Goal: Transaction & Acquisition: Purchase product/service

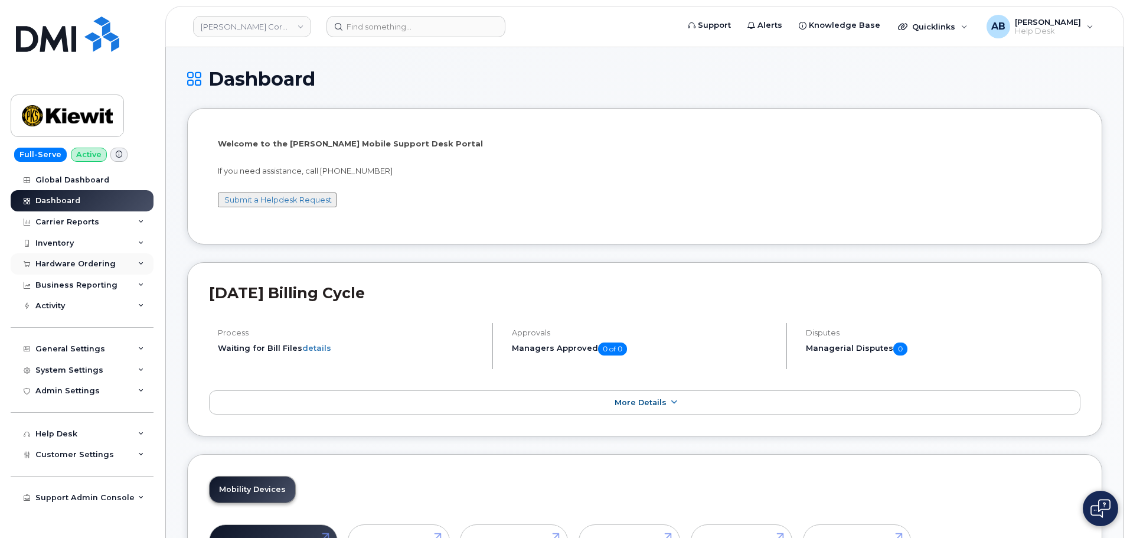
click at [86, 259] on div "Hardware Ordering" at bounding box center [82, 263] width 143 height 21
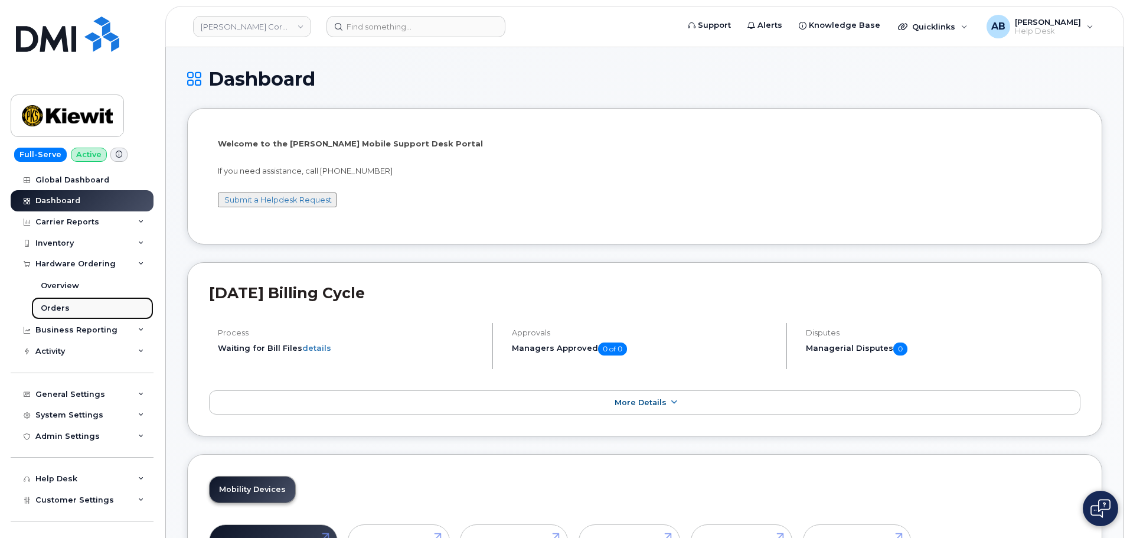
click at [75, 309] on link "Orders" at bounding box center [92, 308] width 122 height 22
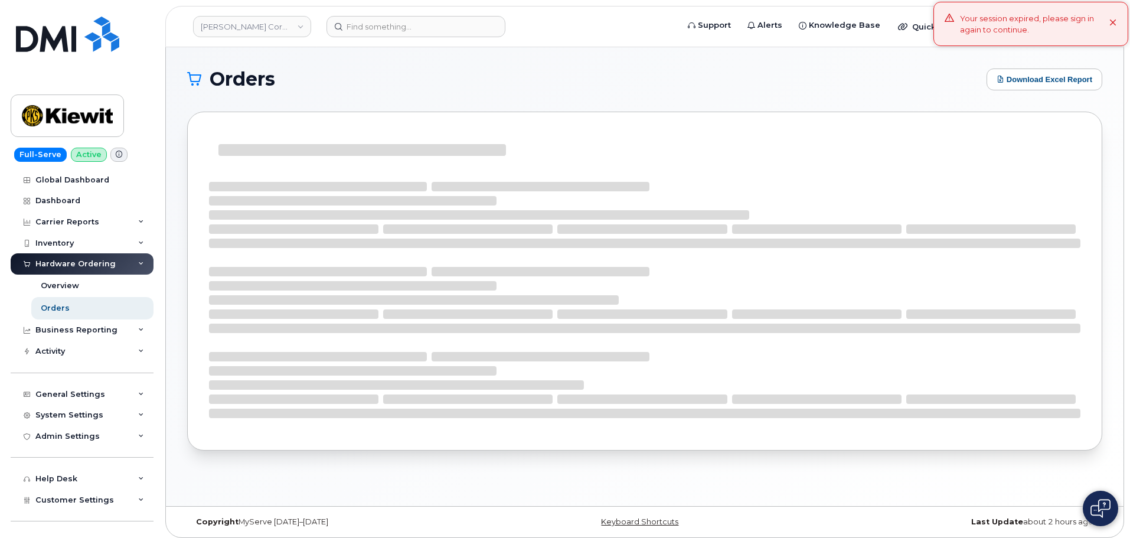
click at [1116, 23] on icon at bounding box center [1113, 23] width 8 height 8
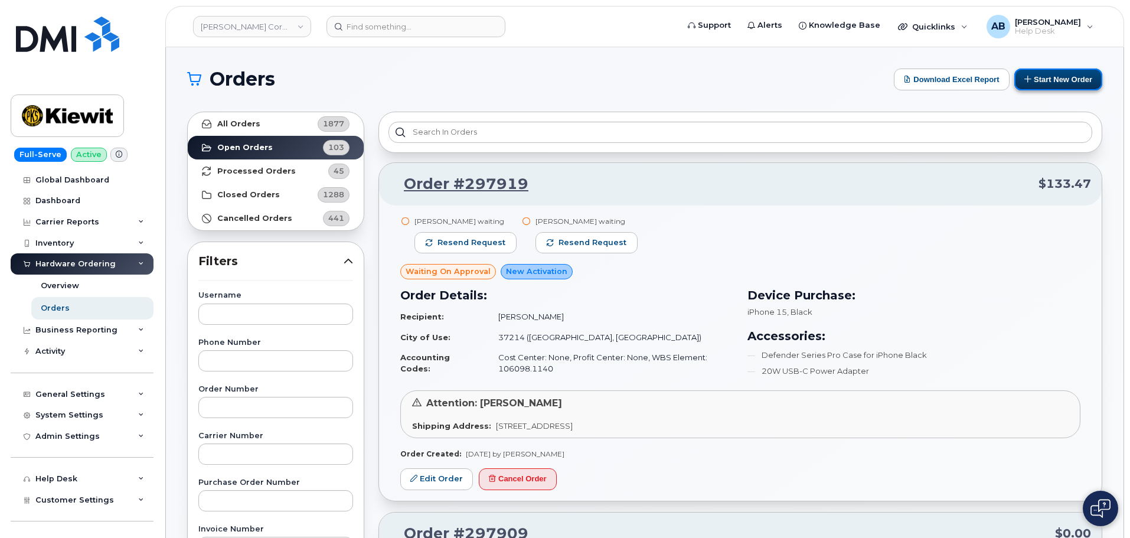
click at [1057, 85] on button "Start New Order" at bounding box center [1058, 79] width 88 height 22
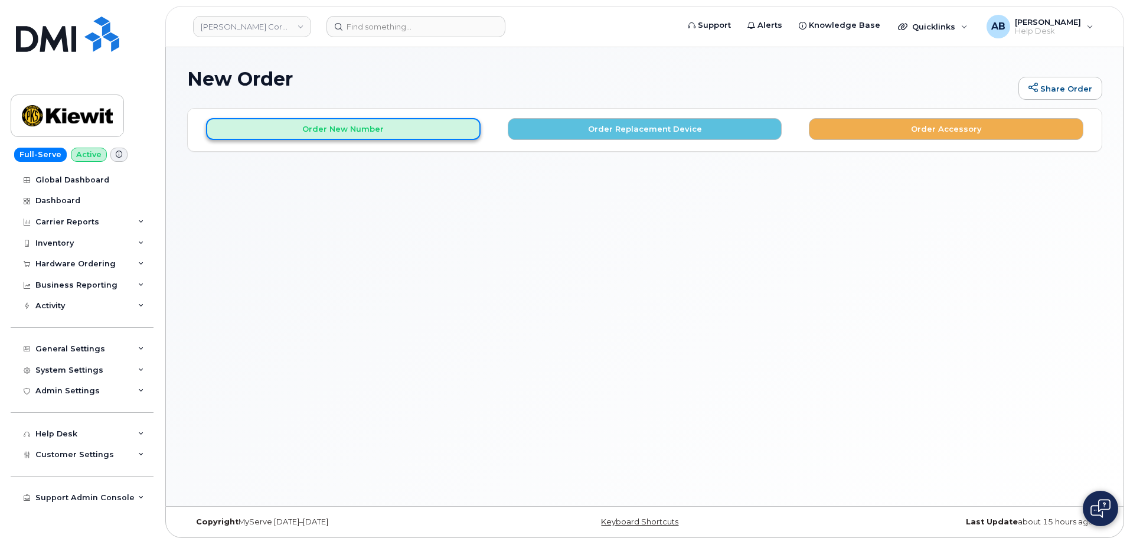
click at [380, 127] on button "Order New Number" at bounding box center [343, 129] width 275 height 22
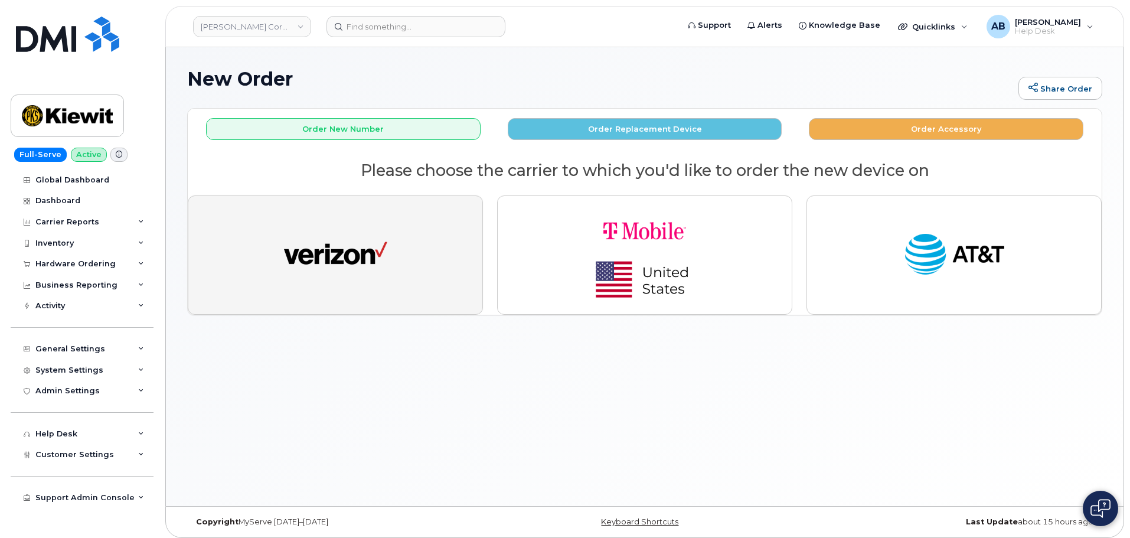
click at [362, 249] on img "button" at bounding box center [335, 254] width 103 height 53
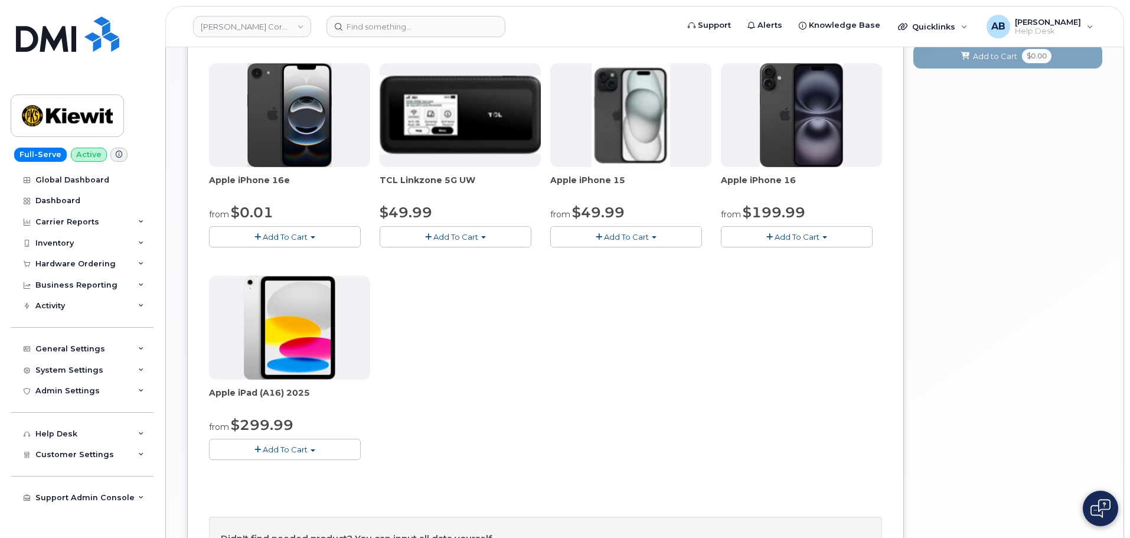
scroll to position [236, 0]
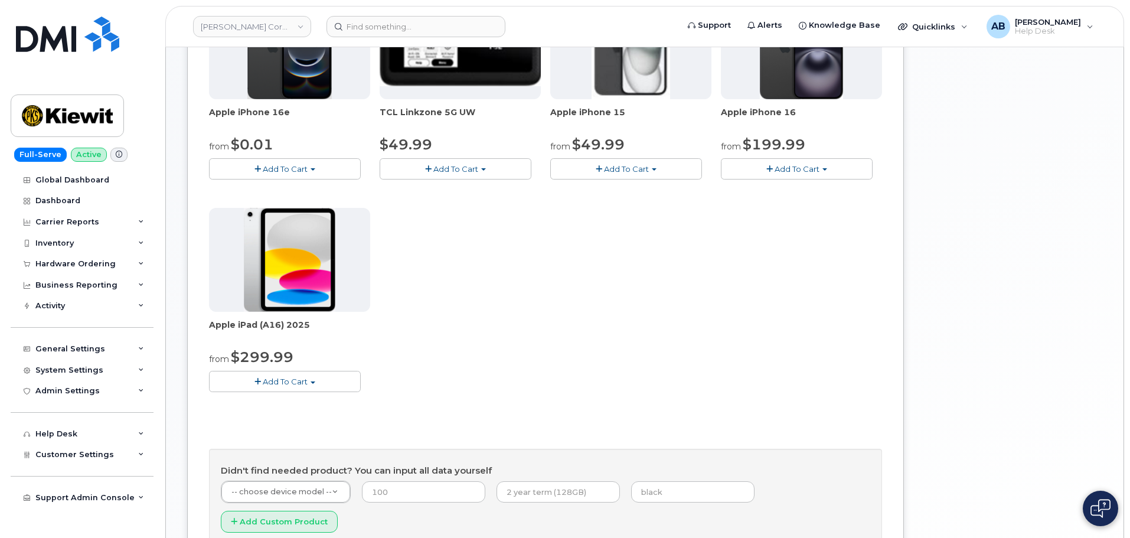
click at [331, 378] on button "Add To Cart" at bounding box center [285, 381] width 152 height 21
click at [313, 397] on link "$299.99 - 2 Year Activation (128GB)" at bounding box center [293, 403] width 163 height 15
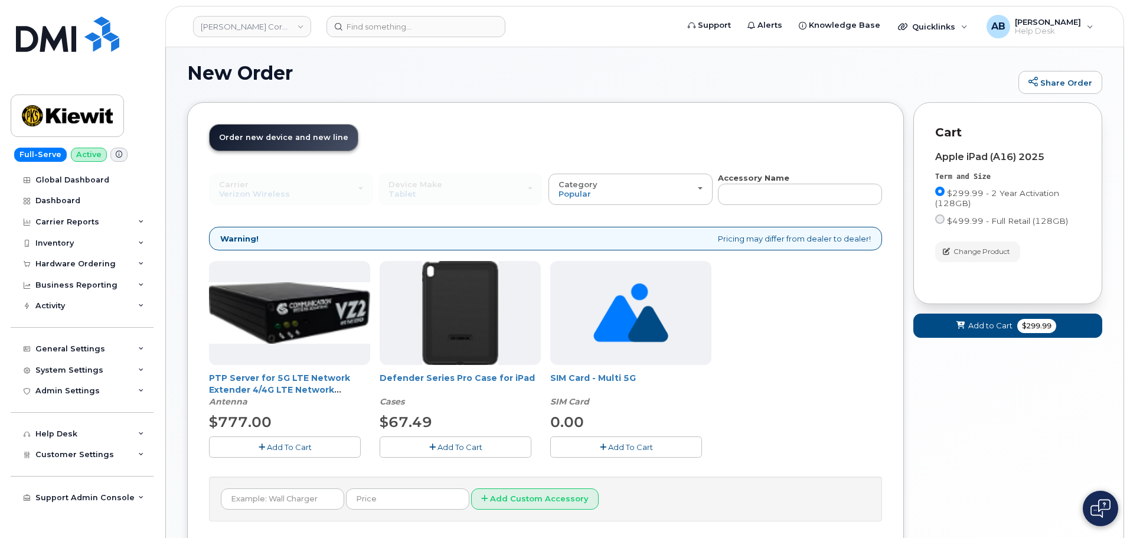
scroll to position [100, 0]
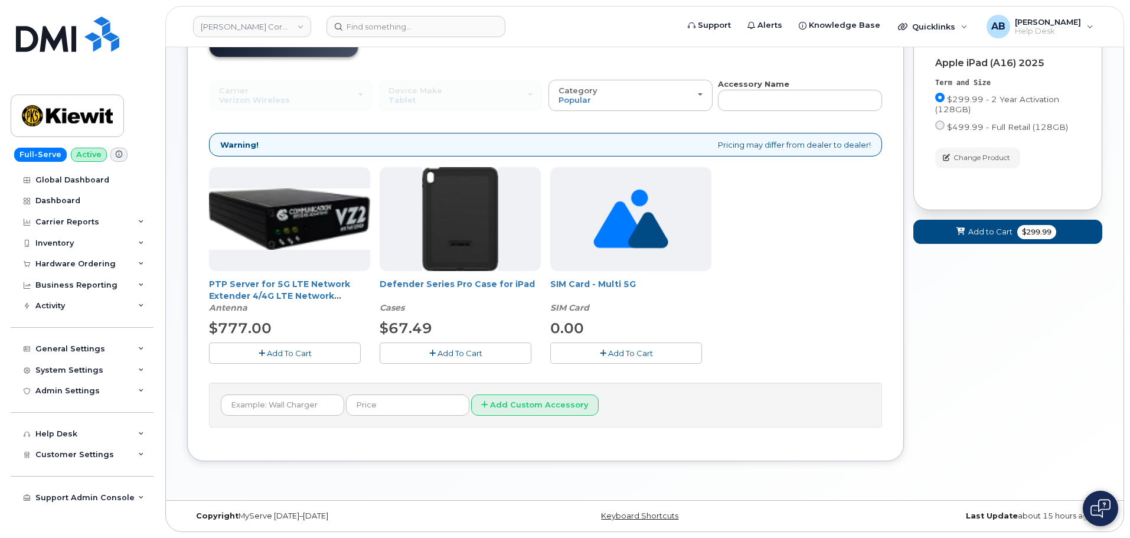
click at [468, 357] on span "Add To Cart" at bounding box center [459, 352] width 45 height 9
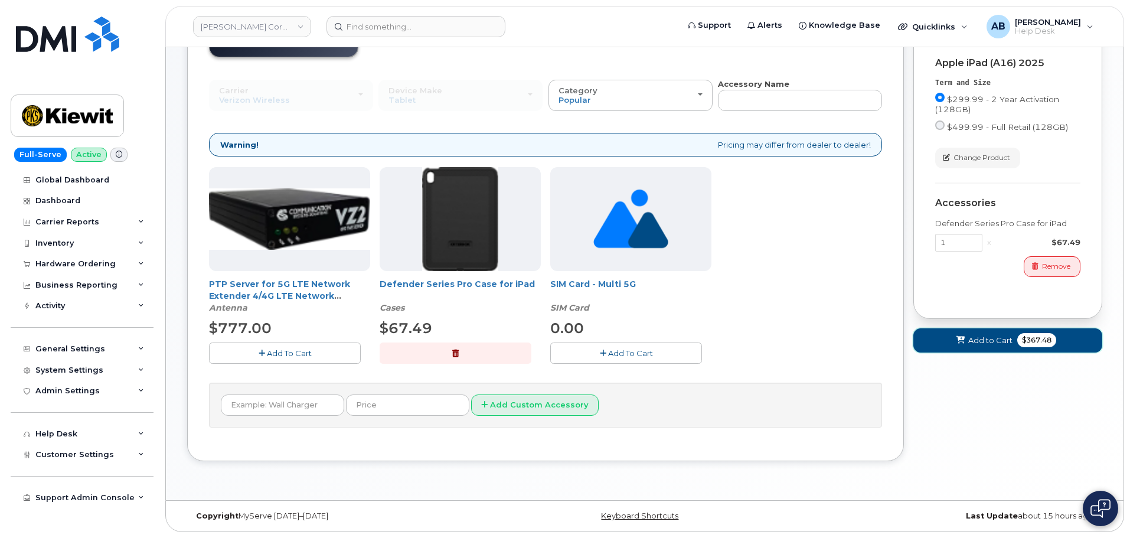
click at [959, 339] on icon at bounding box center [960, 341] width 8 height 8
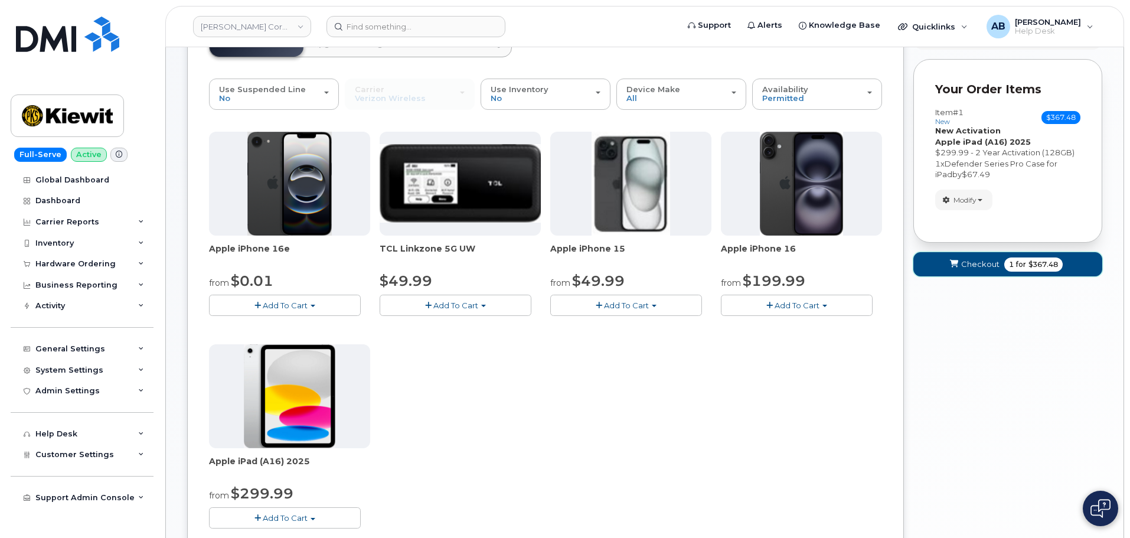
click at [989, 256] on button "Checkout 1 for $367.48" at bounding box center [1007, 264] width 189 height 24
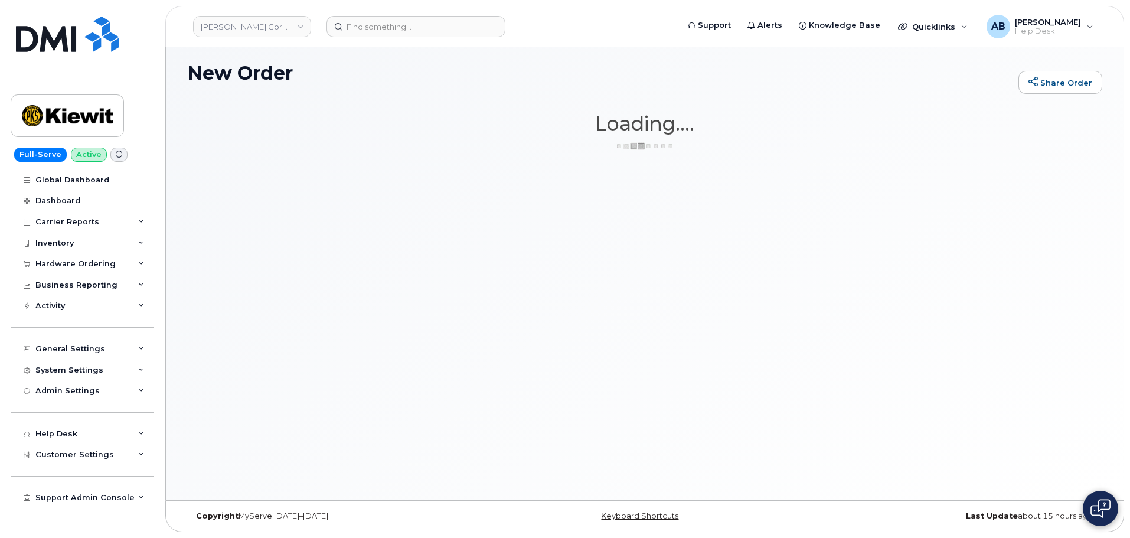
scroll to position [6, 0]
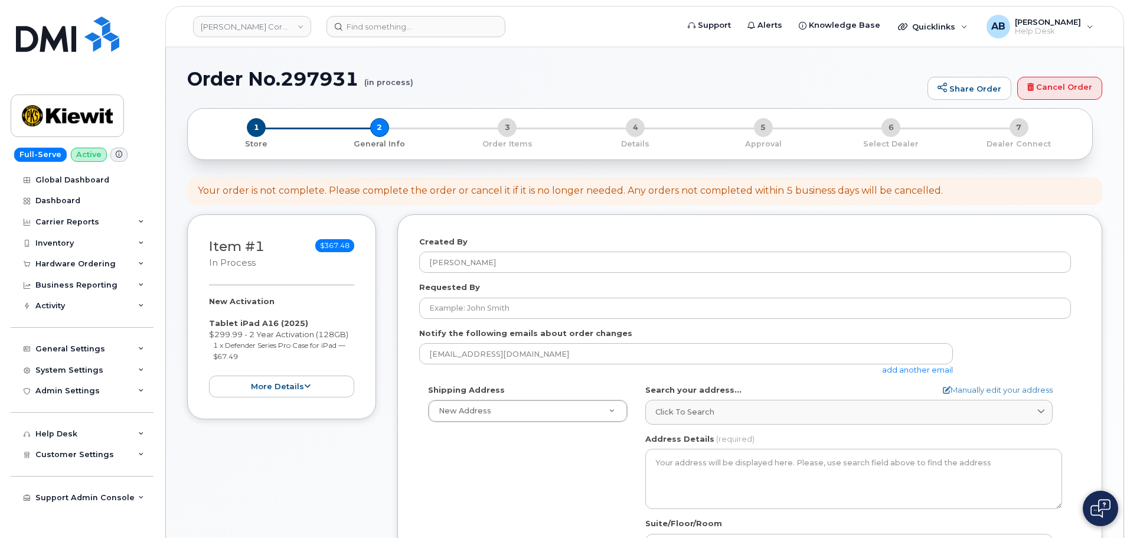
select select
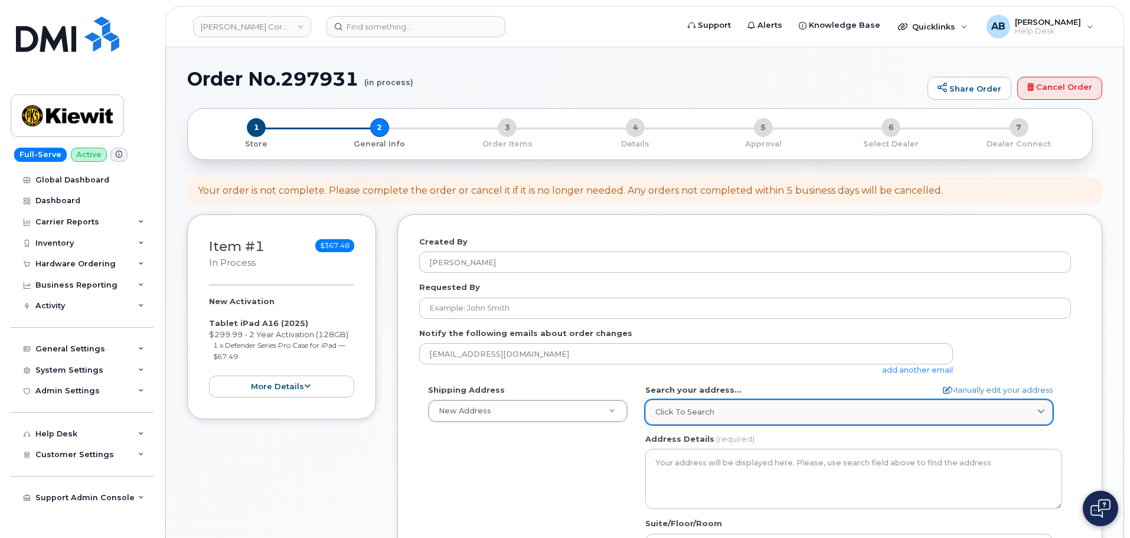
click at [750, 411] on div "Click to search" at bounding box center [848, 411] width 387 height 11
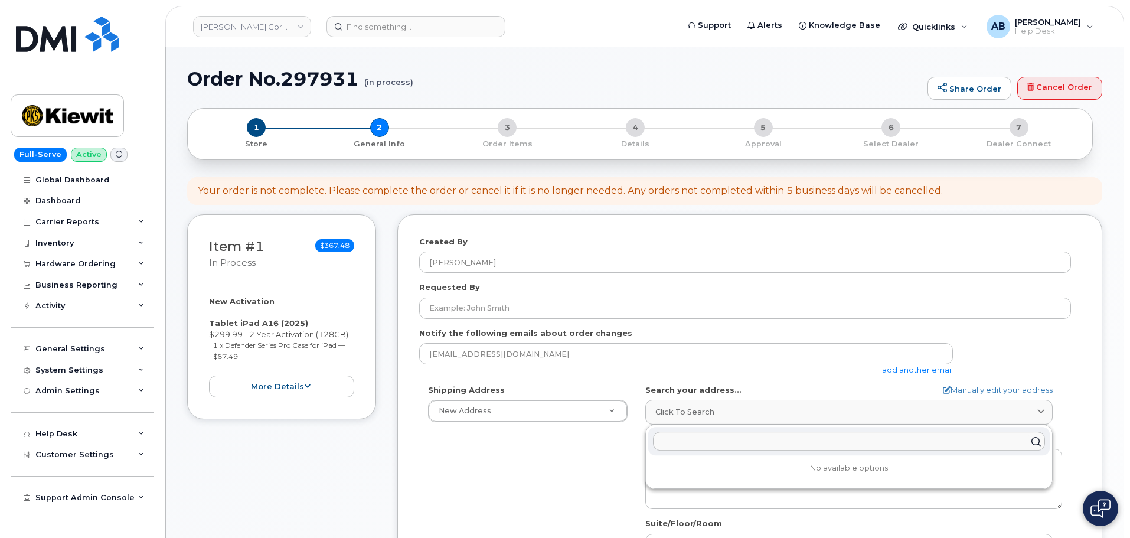
scroll to position [177, 0]
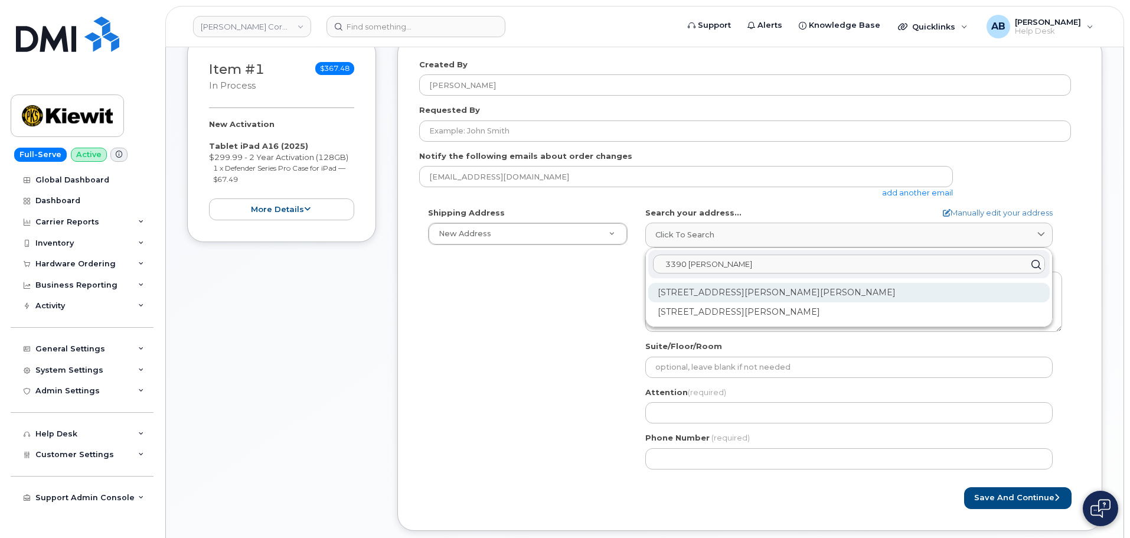
type input "3390 Sneed"
click at [748, 291] on div "3390 Sneed Rd Fort Pierce FL 34945-4713" at bounding box center [848, 292] width 401 height 19
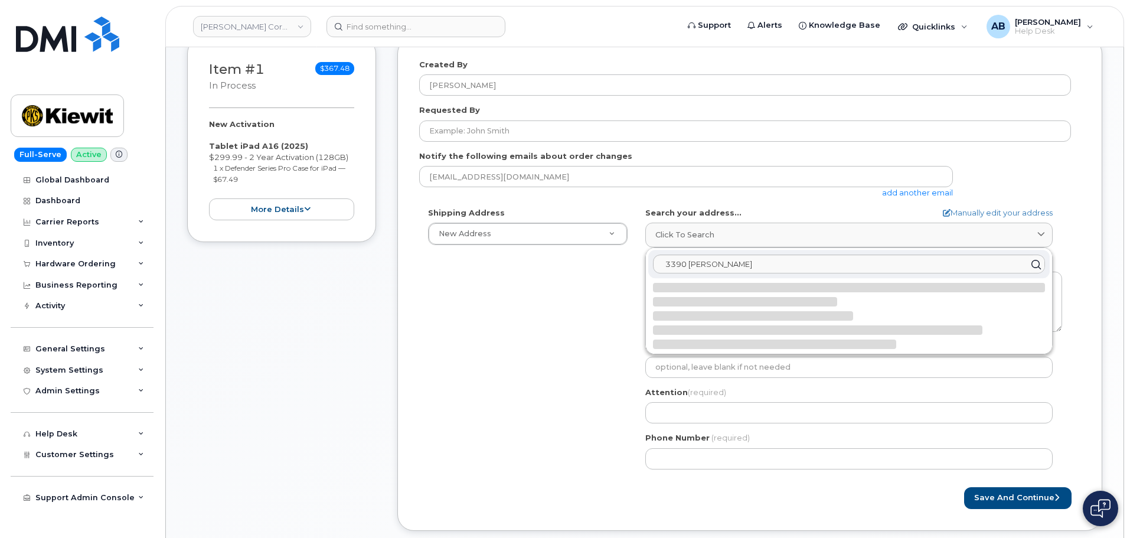
select select
type textarea "3390 Sneed Rd FORT PIERCE FL 34945-4713 UNITED STATES"
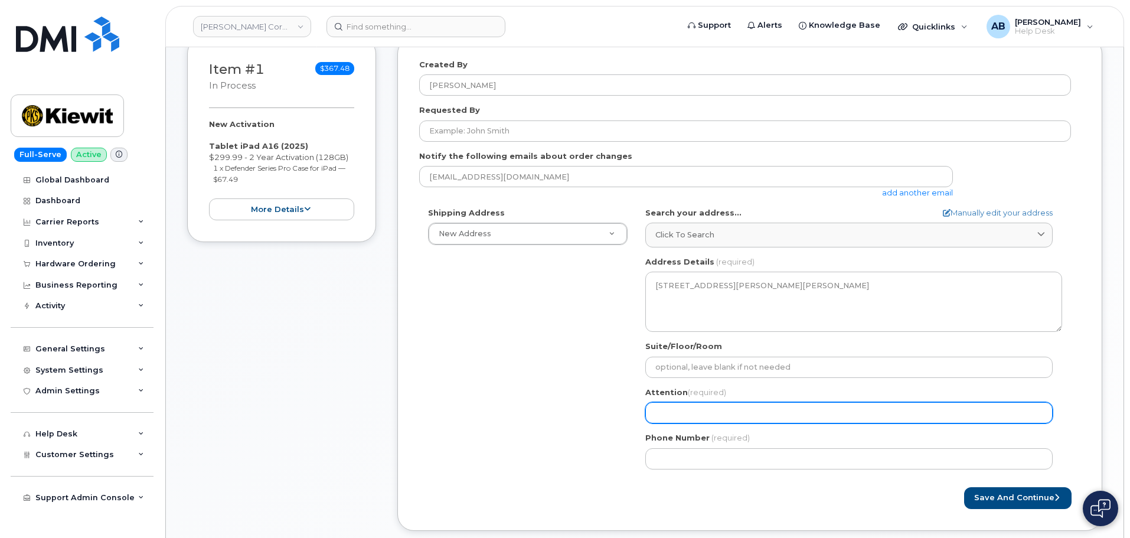
click at [726, 411] on input "Attention (required)" at bounding box center [848, 412] width 407 height 21
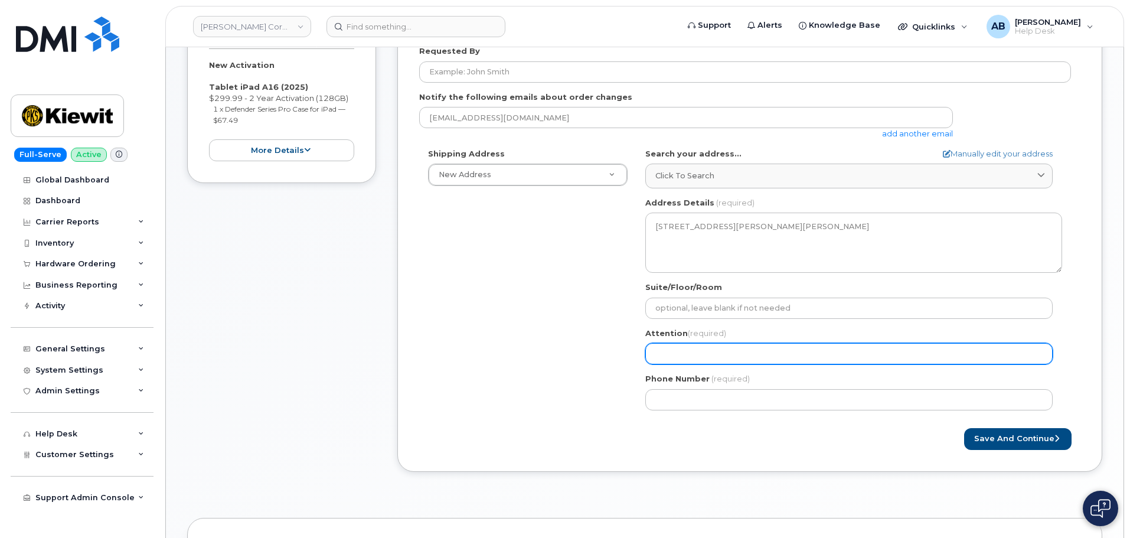
select select
type input "L"
select select
type input "La"
select select
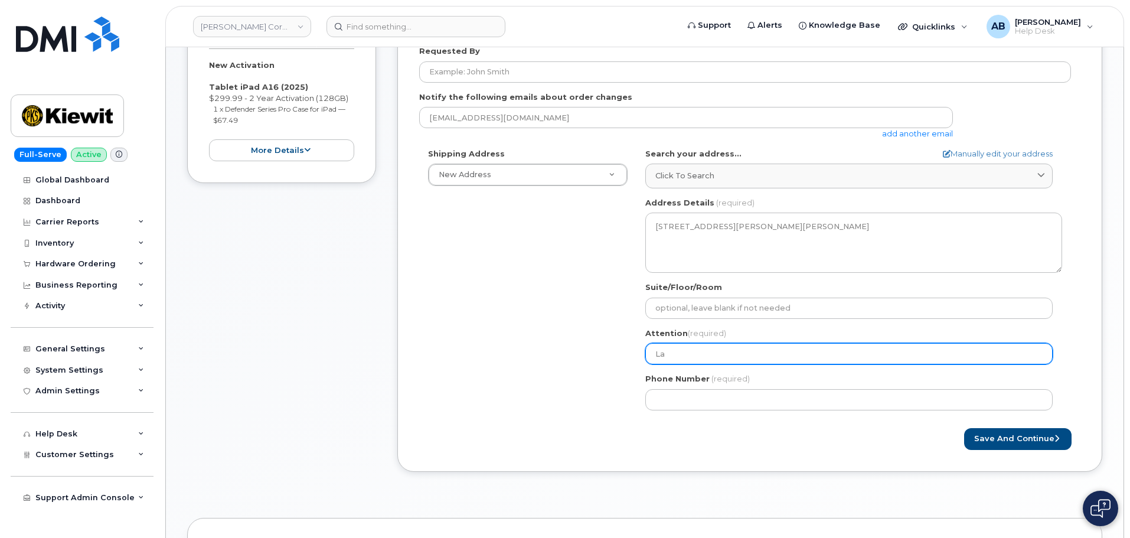
type input "Lam"
select select
type input "Lama"
select select
type input "Lamar"
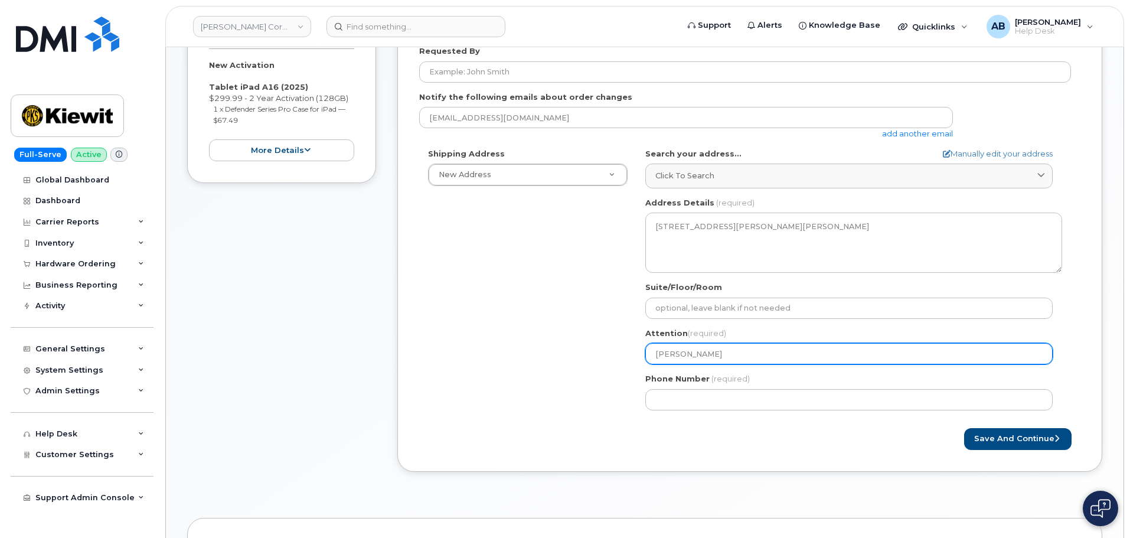
select select
type input "Lamarc"
select select
type input "Lamarcus"
select select
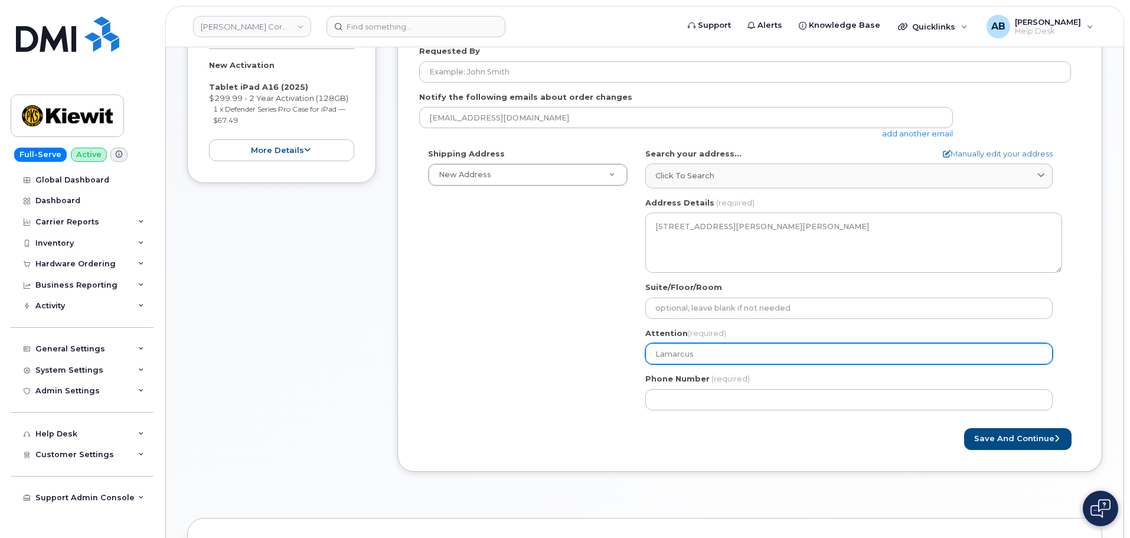
type input "Lamarcus"
select select
type input "Lamarcus H"
select select
type input "Lamarcus Ha"
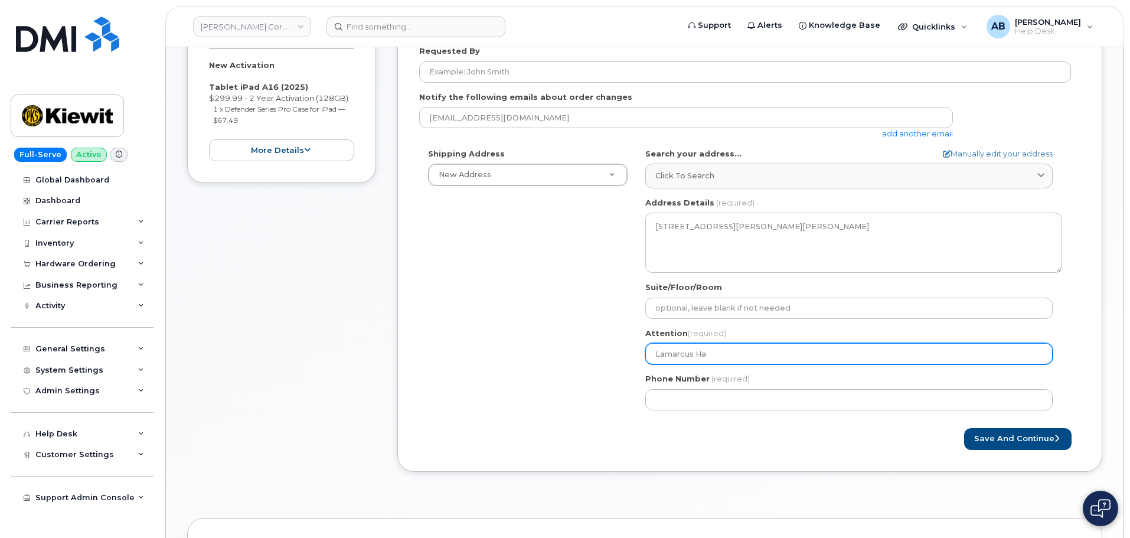
select select
type input "Lamarcus Har"
select select
type input "Lamarcus Harr"
select select
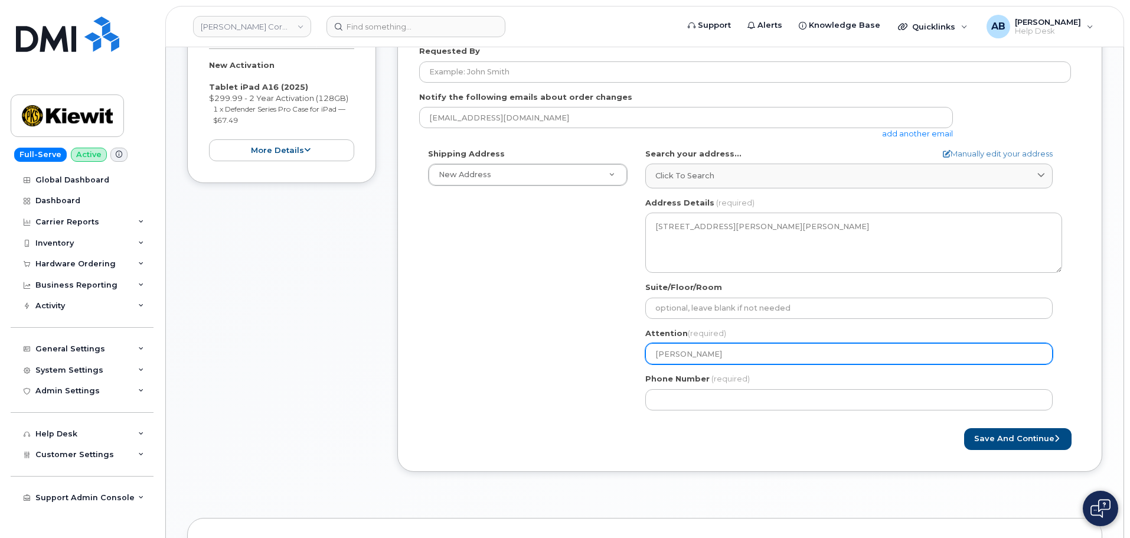
type input "Lamarcus Harri"
select select
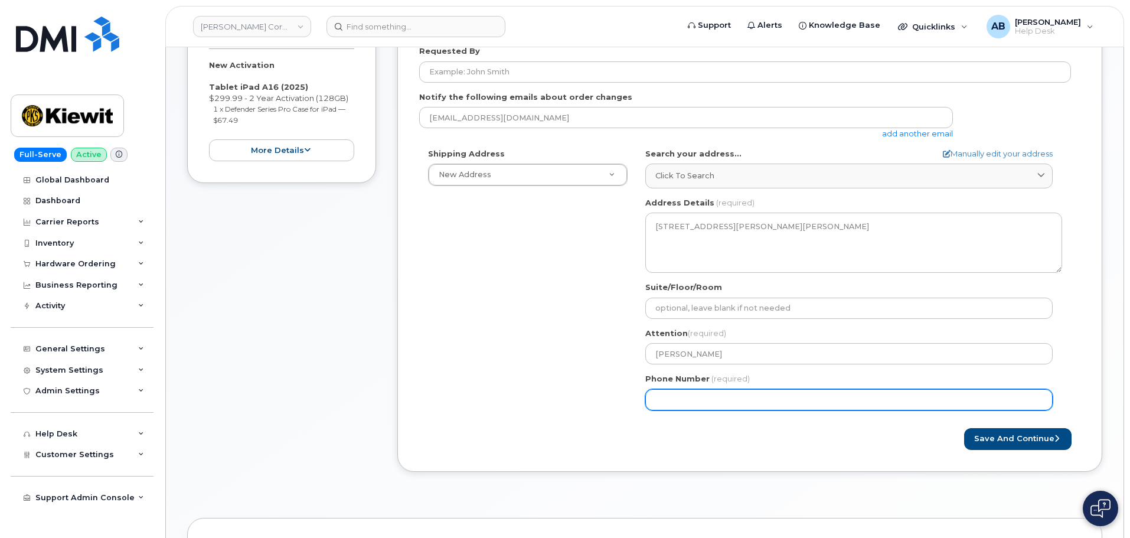
click at [744, 400] on input "Phone Number" at bounding box center [848, 399] width 407 height 21
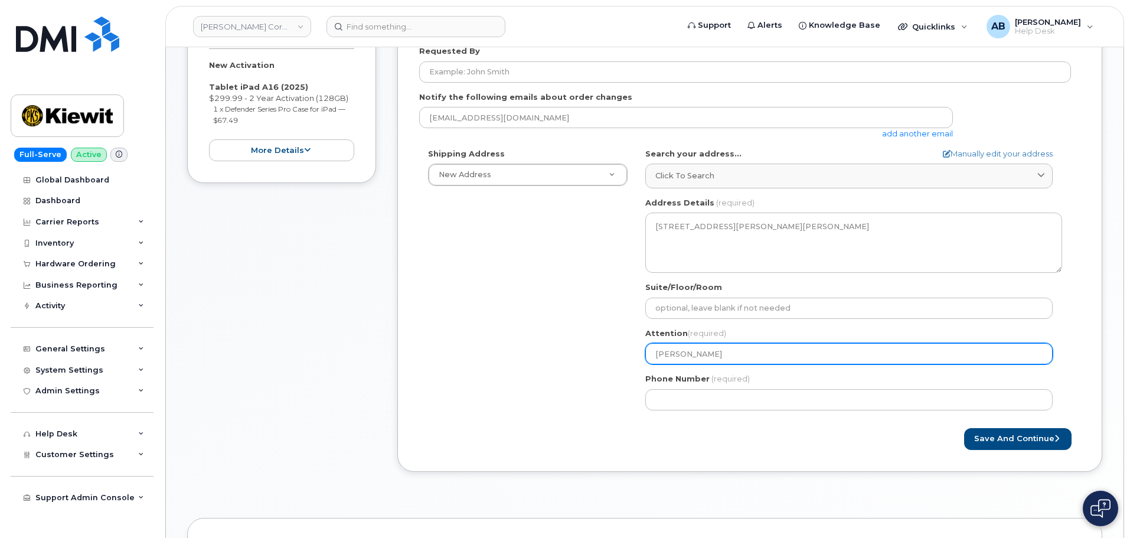
click at [736, 355] on input "Lamarcus Harris" at bounding box center [848, 353] width 407 height 21
type input "Lamarcus Harris"
select select
type input "Lamarcus Harri"
select select
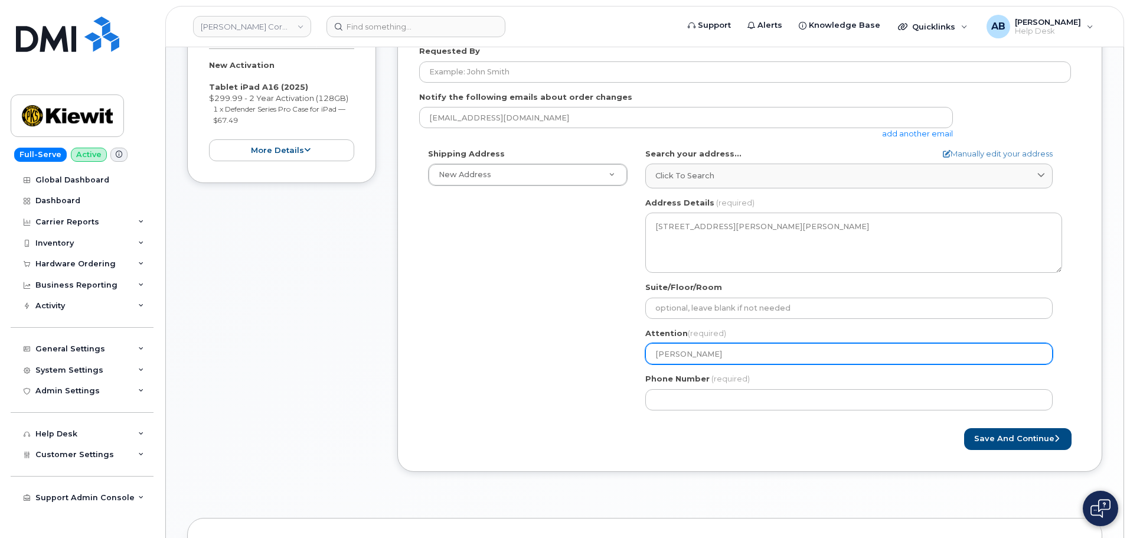
type input "Lamarcus Harr"
select select
type input "Lamarcus Har"
select select
type input "Lamarcus Ha"
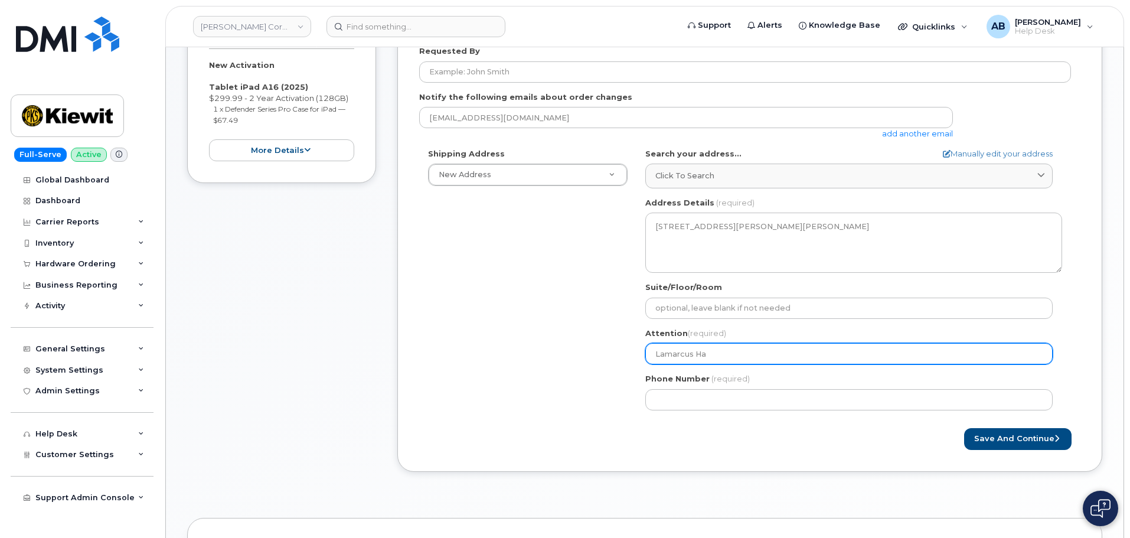
select select
type input "Lamarcus H"
select select
type input "Lamarcus"
select select
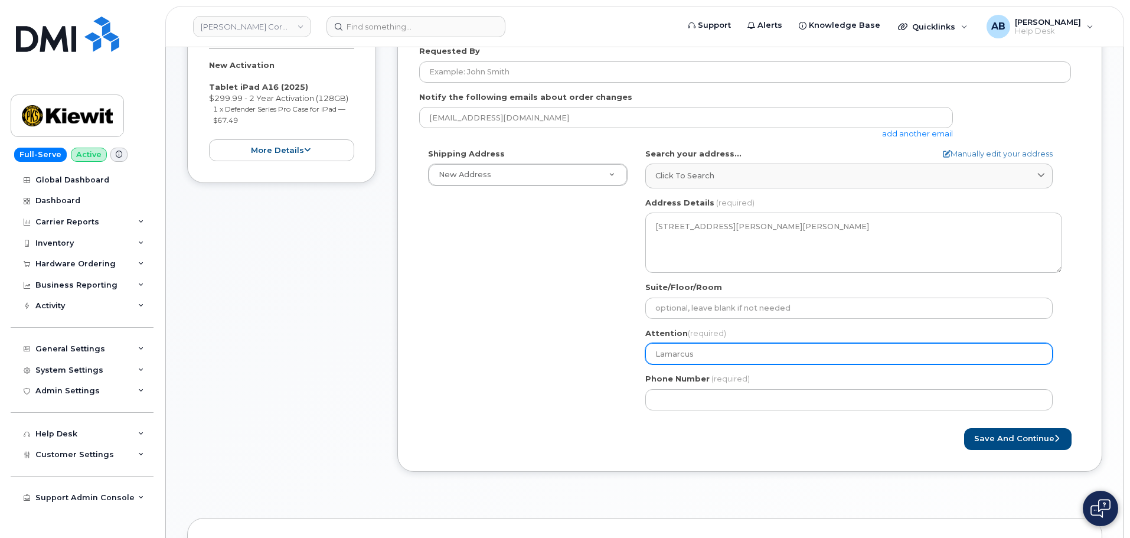
type input "Lamarcu"
select select
type input "Lamarc"
select select
type input "Lamar"
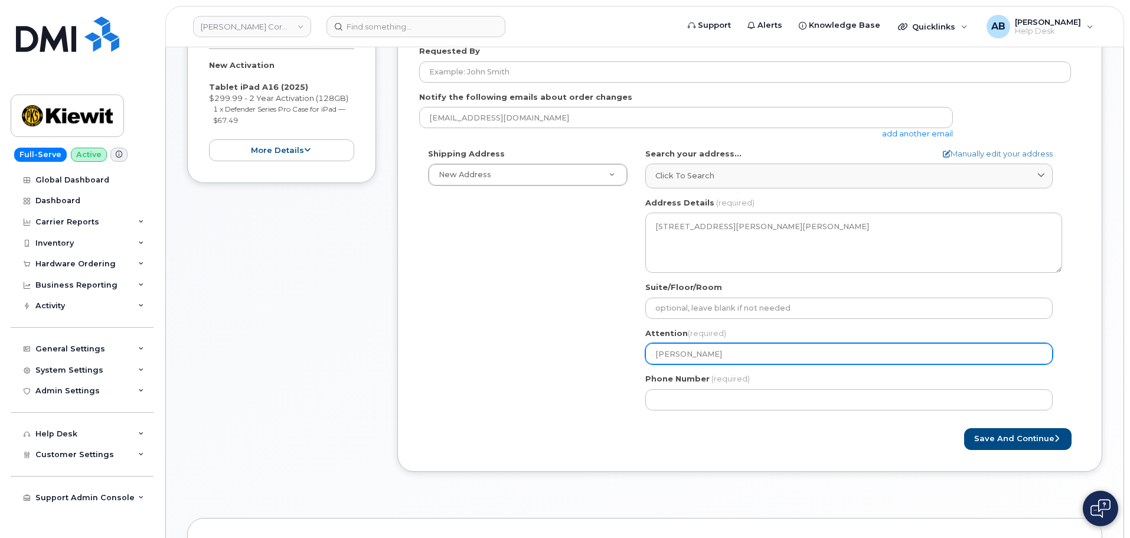
select select
type input "Lama"
select select
type input "Lam"
select select
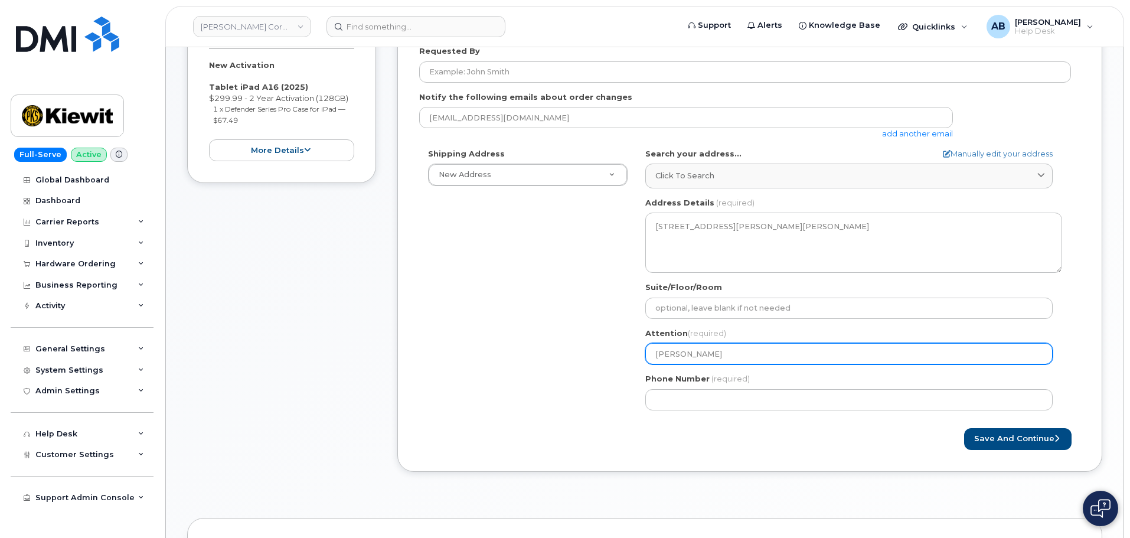
type input "La"
select select
type input "L"
select select
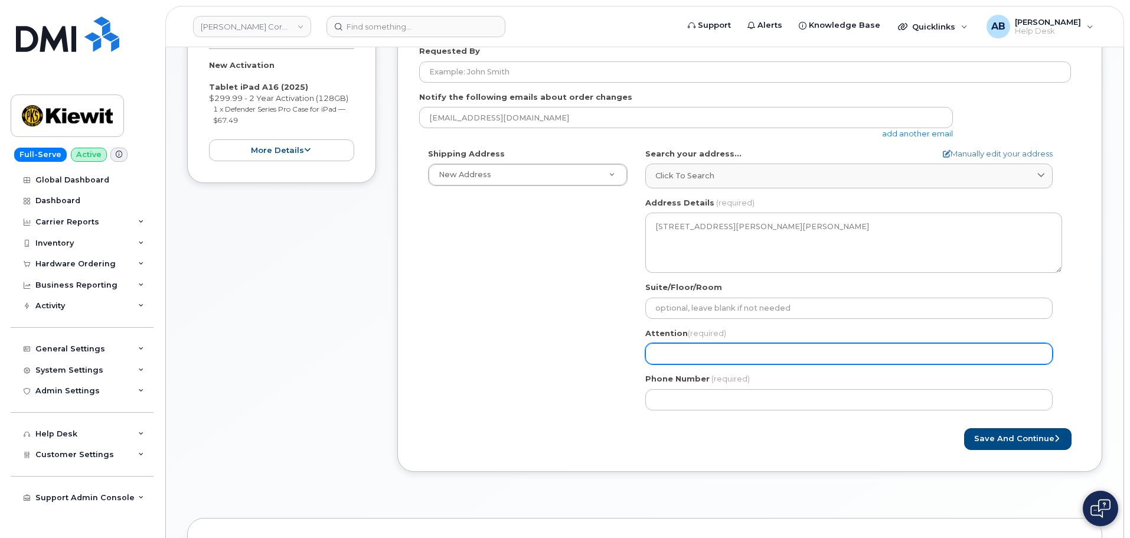
type input "S"
select select
type input "Sc"
select select
type input "Sco"
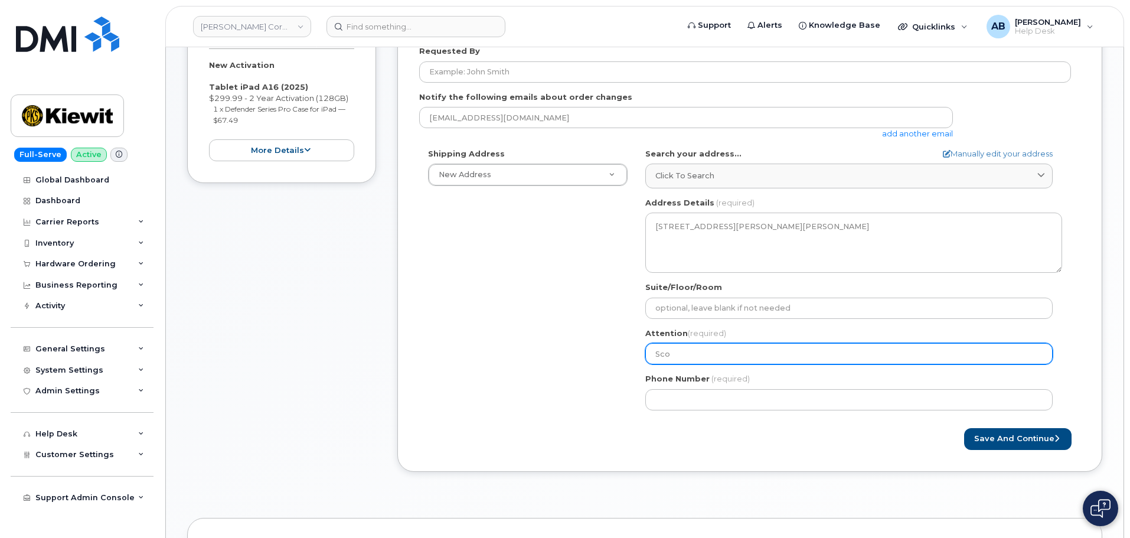
select select
type input "Scot"
select select
type input "Scott"
select select
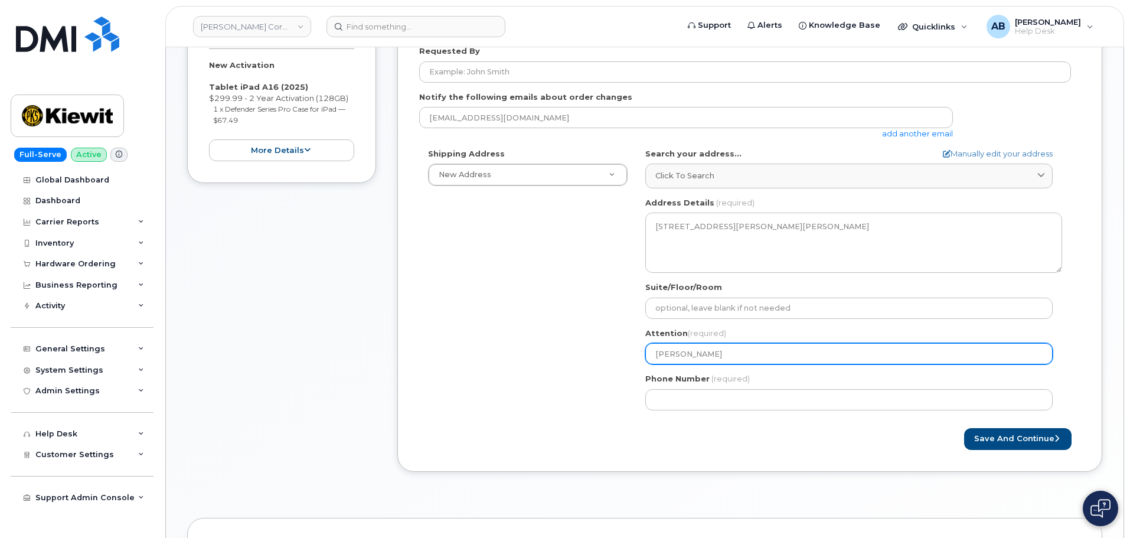
type input "Scott R"
select select
type input "Scott Ro"
select select
type input "Scott Ros"
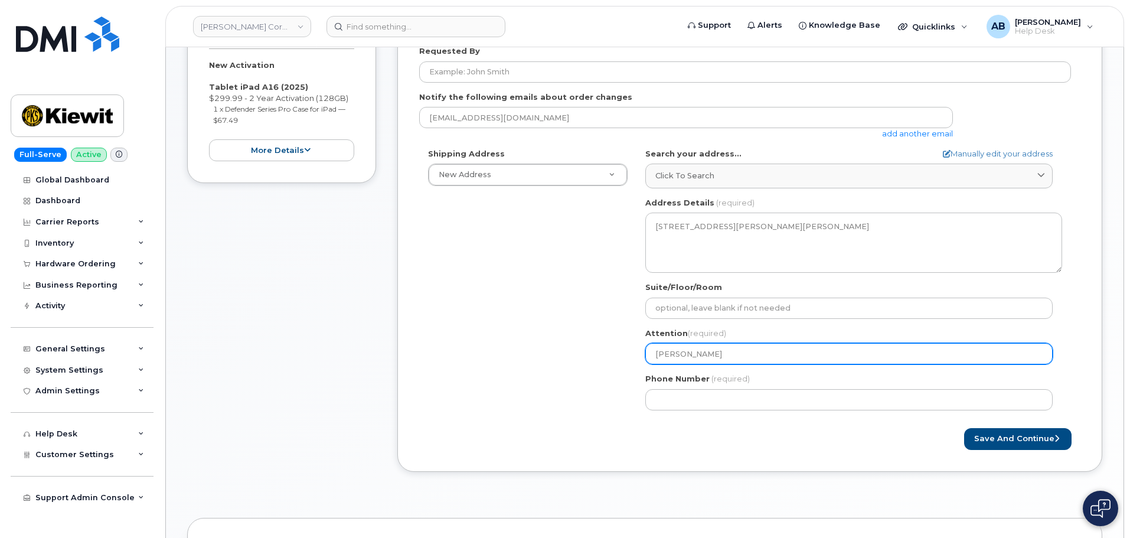
select select
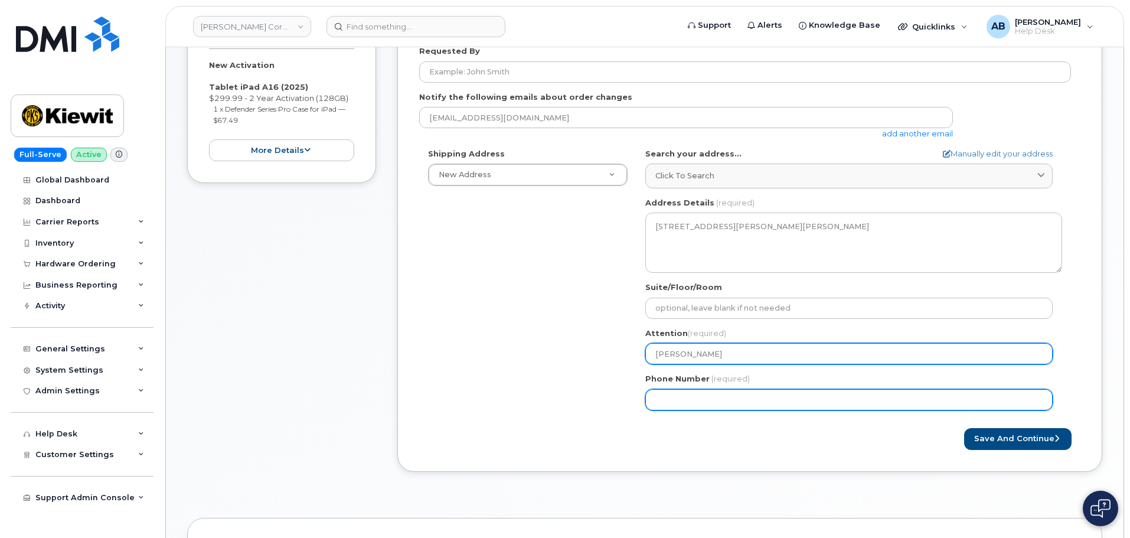
type input "Scott Ross"
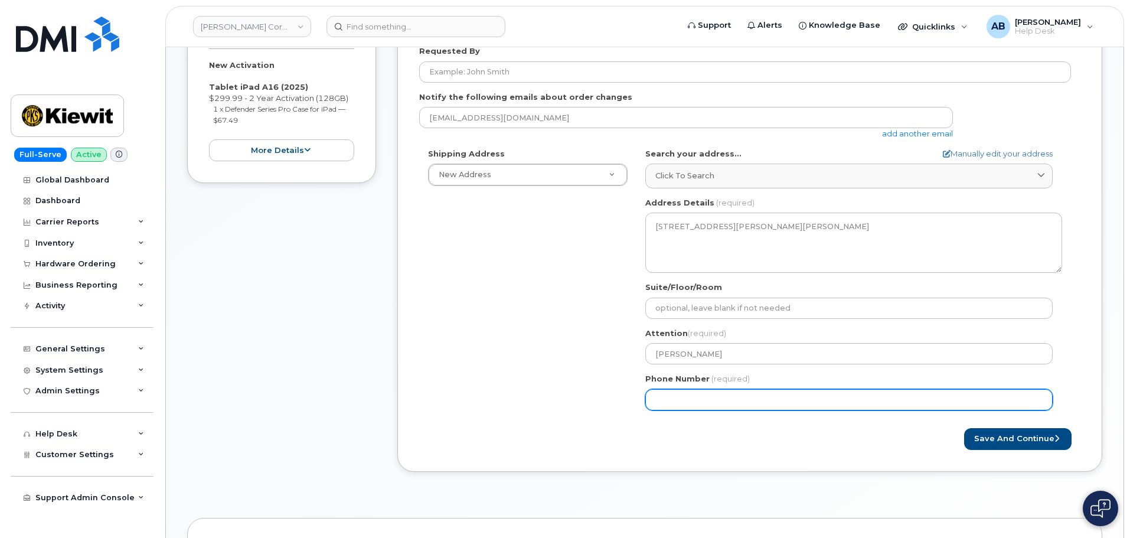
click at [756, 408] on input "Phone Number" at bounding box center [848, 399] width 407 height 21
click at [678, 399] on input "Phone Number" at bounding box center [848, 399] width 407 height 21
paste input "4706068436"
select select
type input "4706068436"
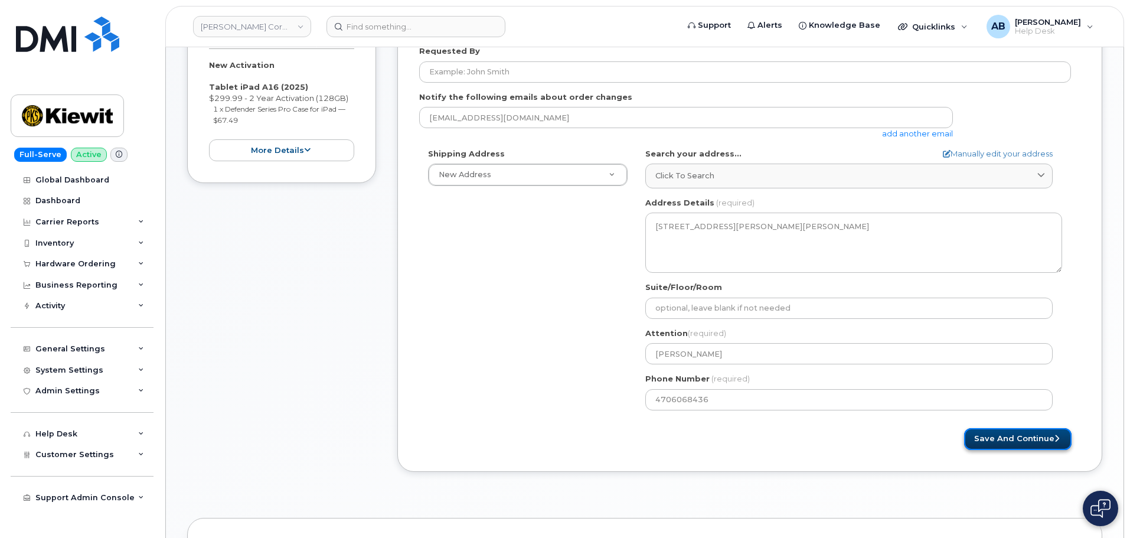
click at [1011, 440] on button "Save and Continue" at bounding box center [1017, 439] width 107 height 22
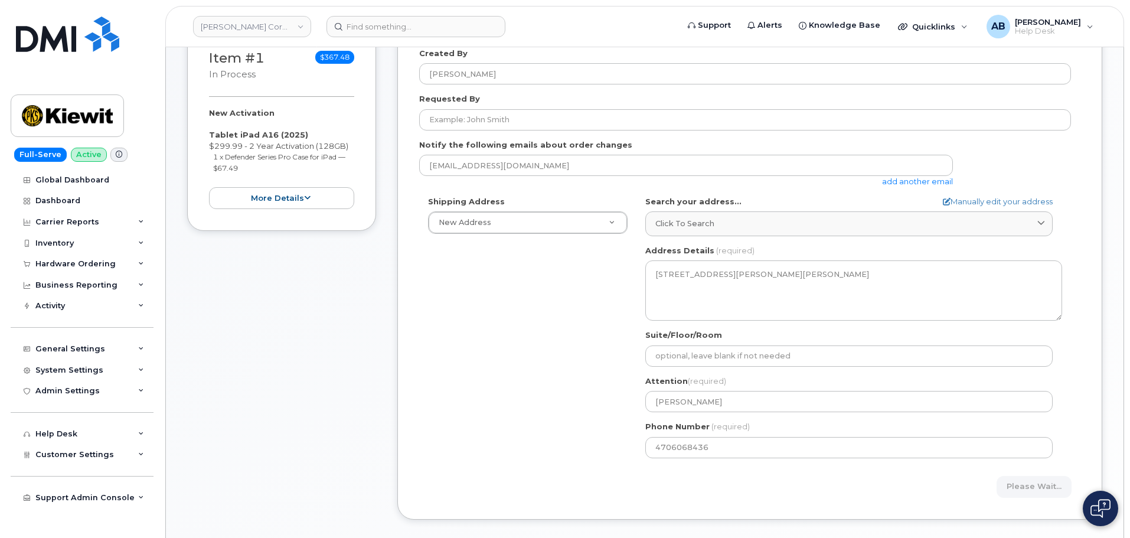
scroll to position [354, 0]
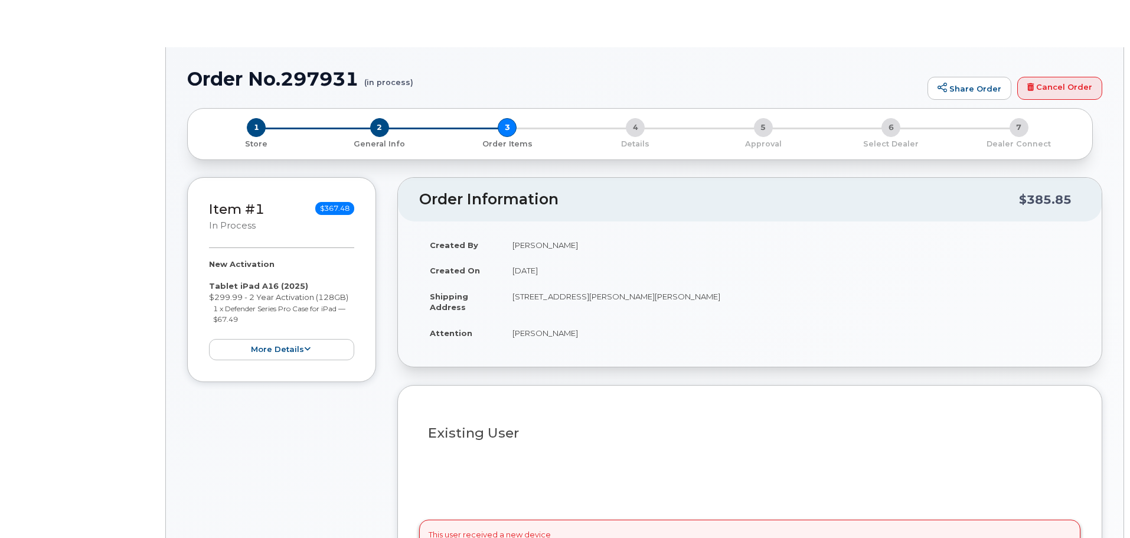
select select
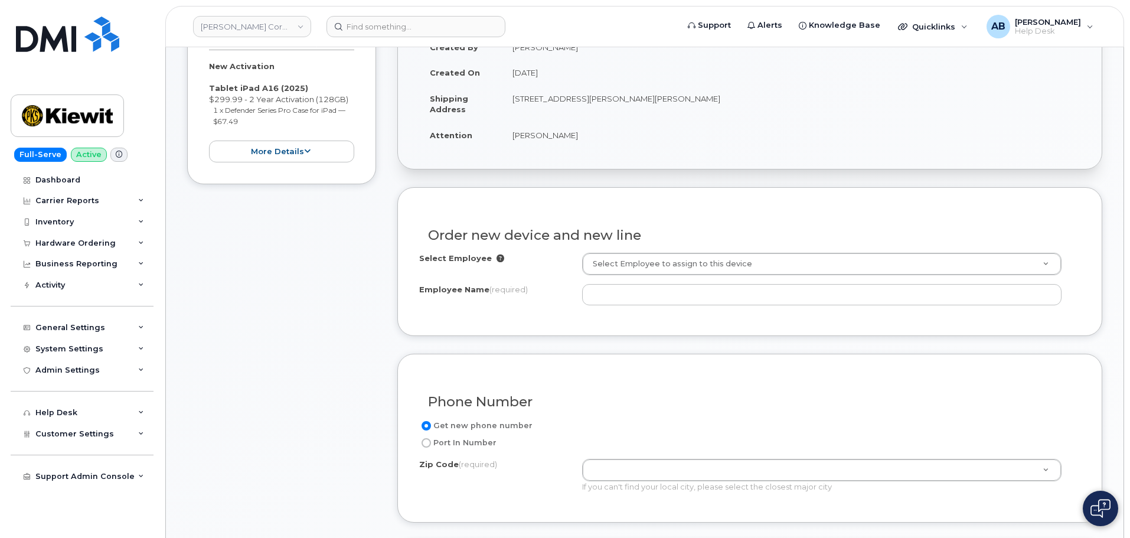
scroll to position [236, 0]
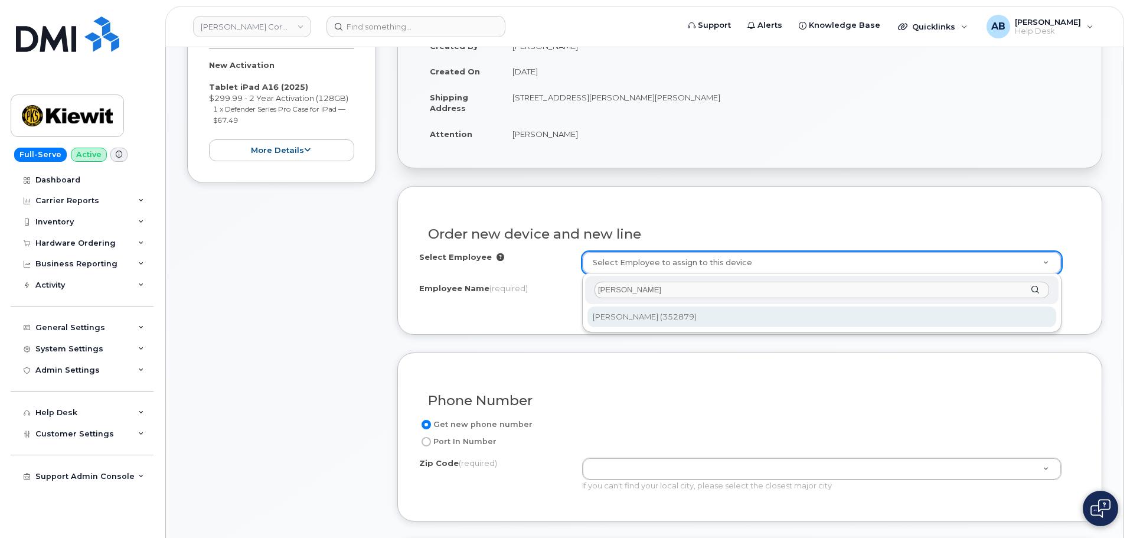
type input "[PERSON_NAME]"
type input "2183964"
type input "[PERSON_NAME]"
type input "Glackmeyer Concession Rd 8/9"
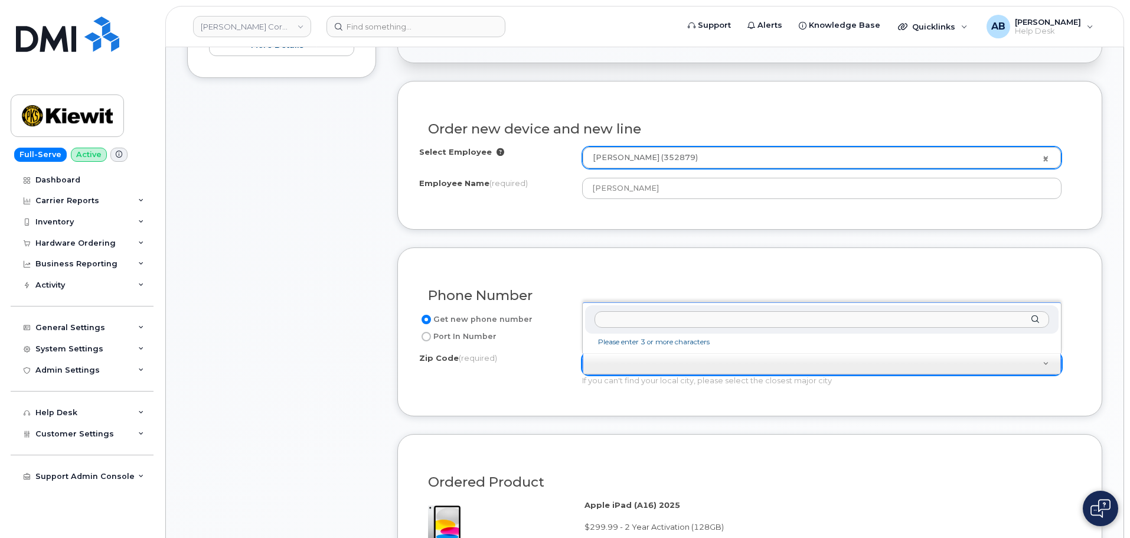
scroll to position [354, 0]
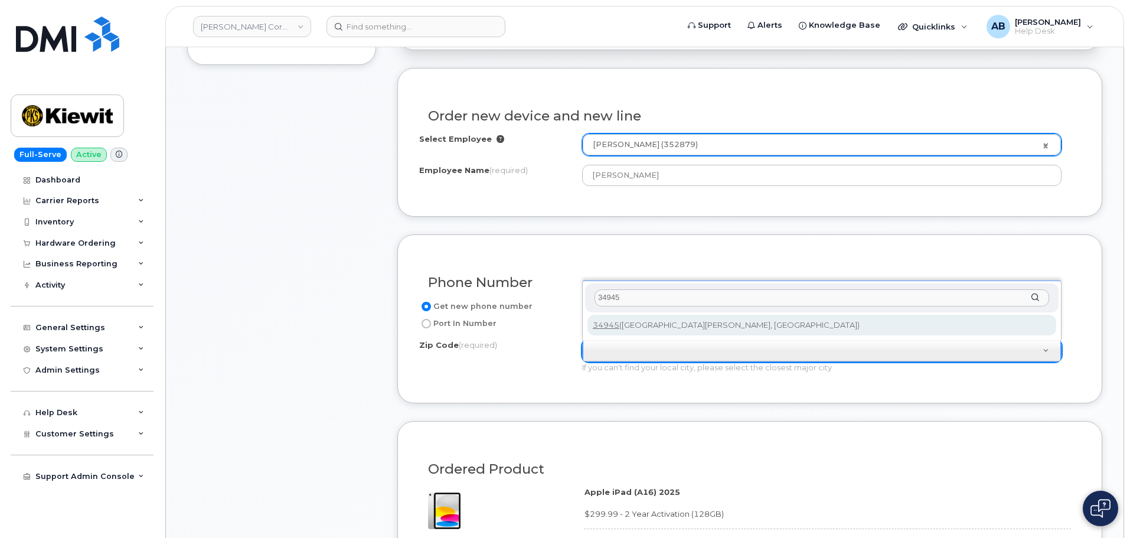
type input "34945"
type input "34945 ([GEOGRAPHIC_DATA][PERSON_NAME], [GEOGRAPHIC_DATA])"
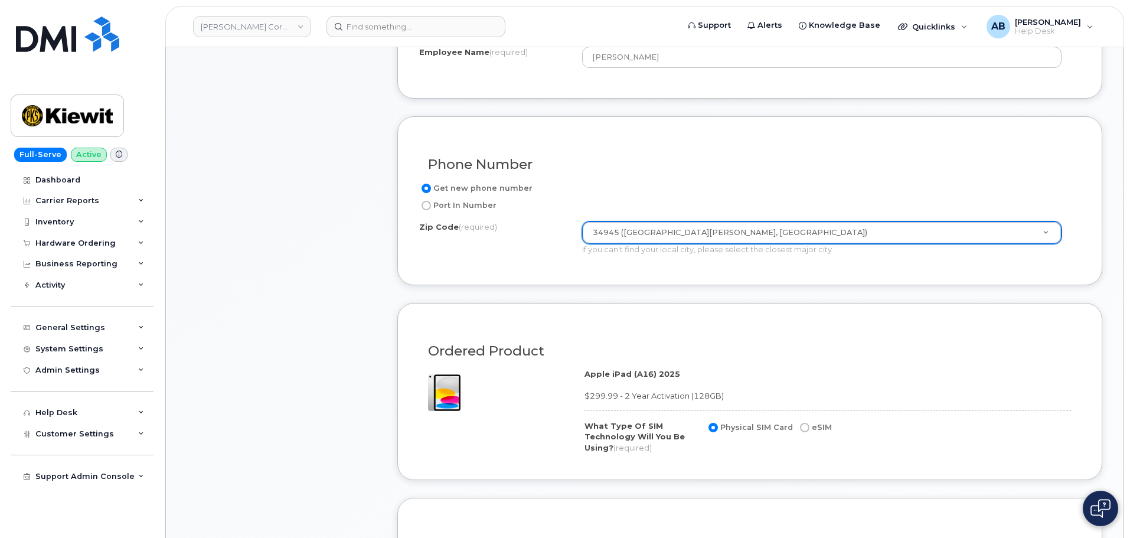
scroll to position [649, 0]
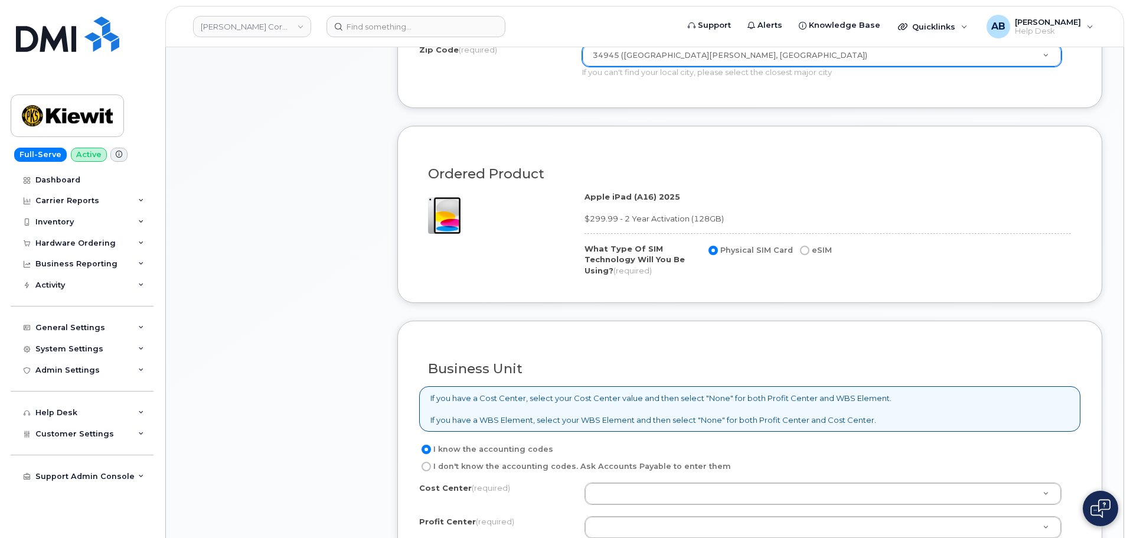
click at [804, 250] on input "eSIM" at bounding box center [804, 250] width 9 height 9
radio input "true"
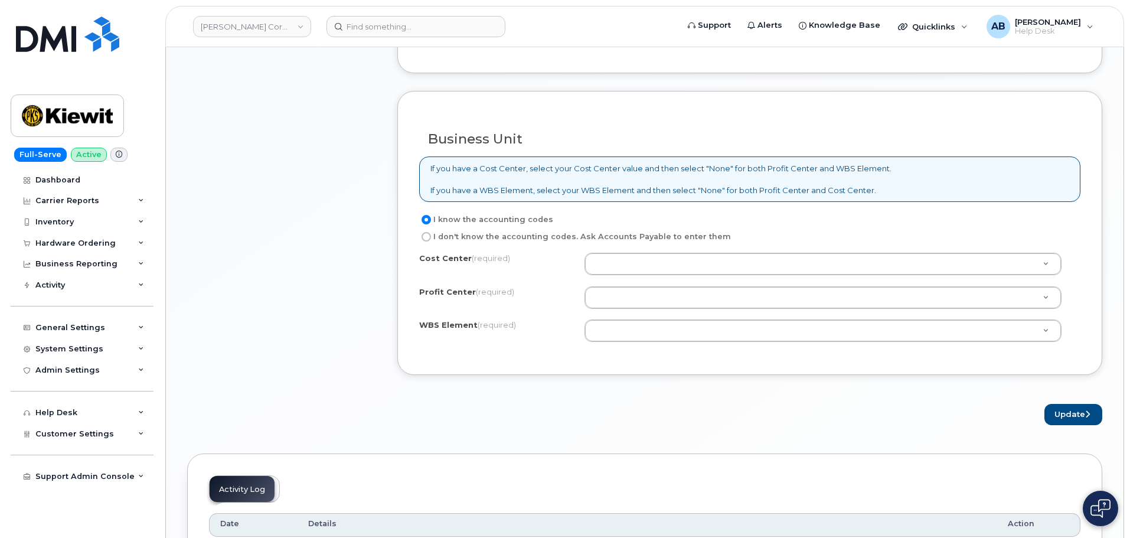
scroll to position [886, 0]
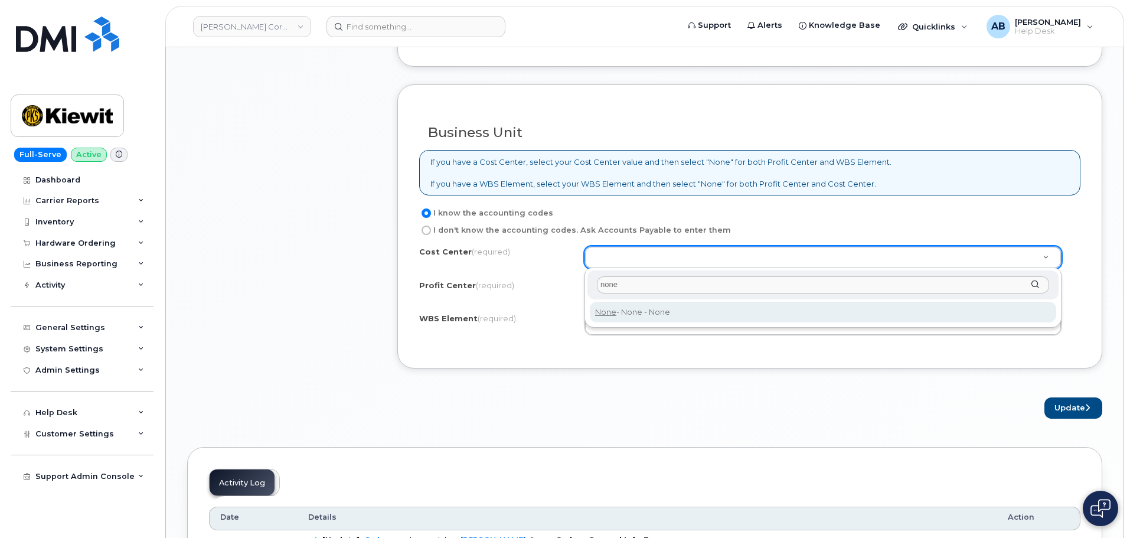
type input "none"
type input "None"
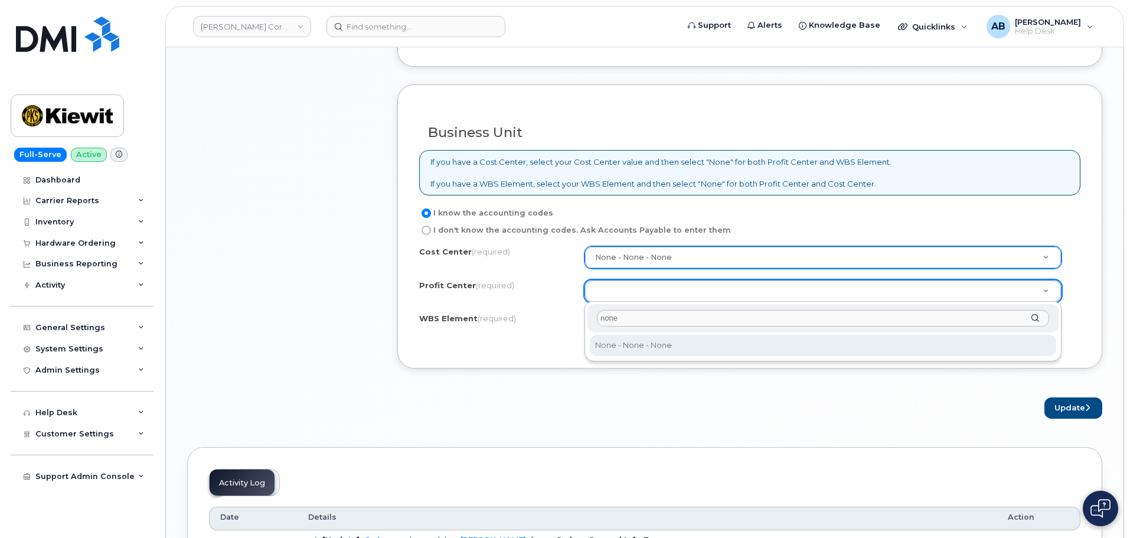
type input "none"
select select "None"
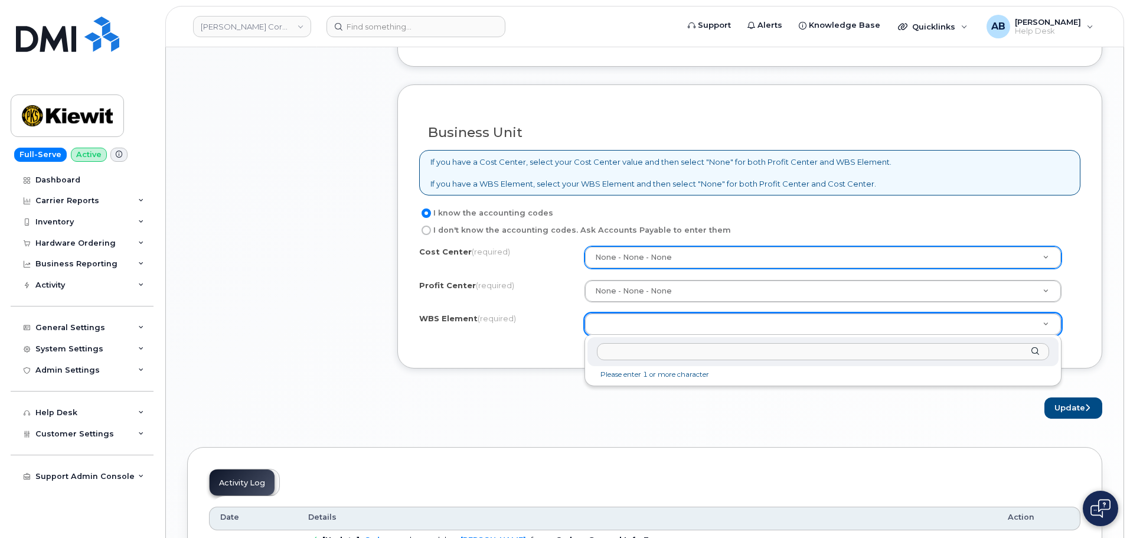
click at [671, 351] on input "text" at bounding box center [823, 351] width 452 height 17
paste input "106155.1720"
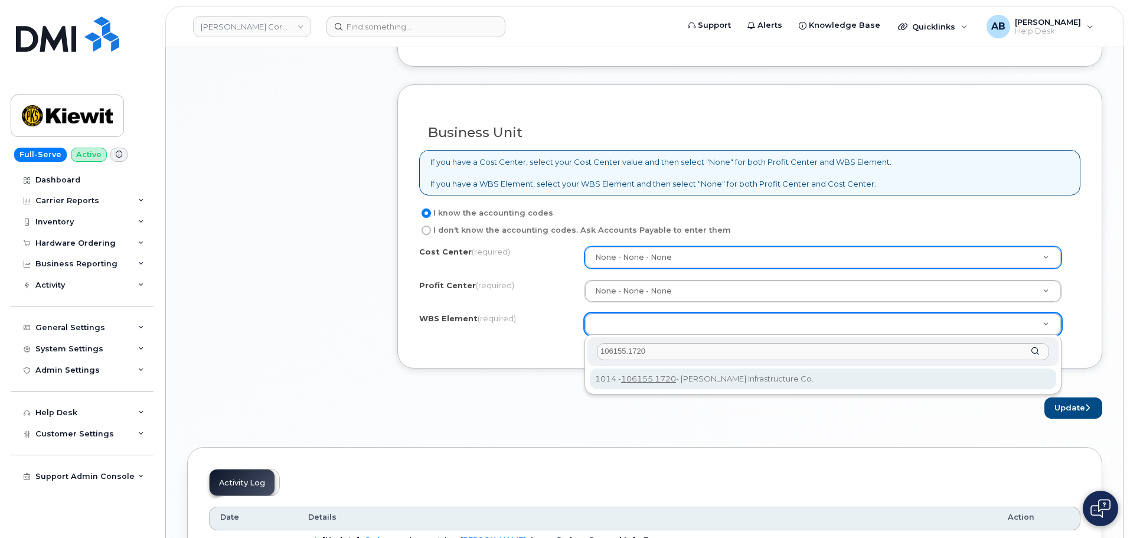
type input "106155.1720"
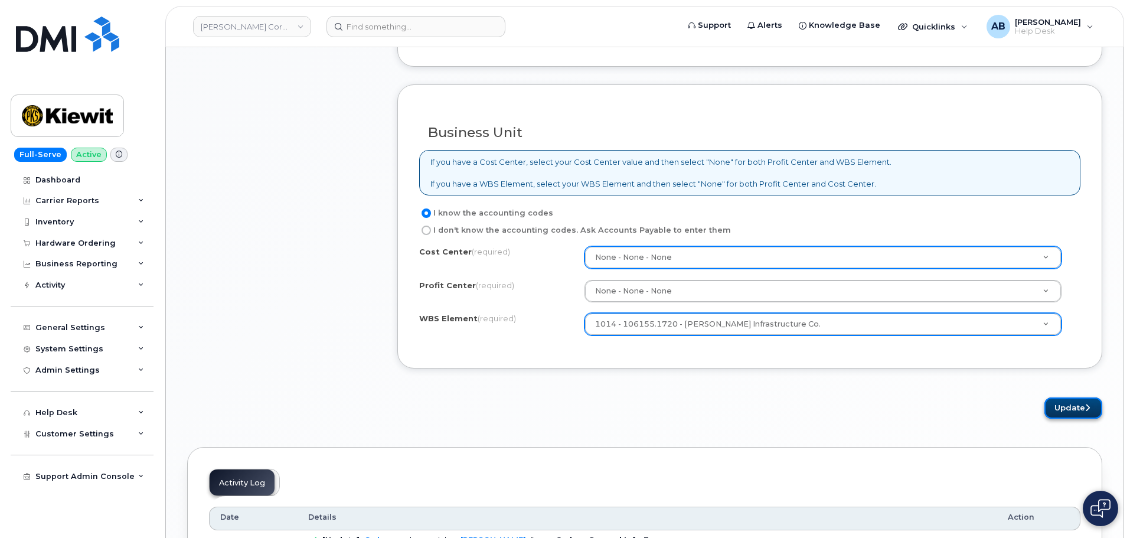
click at [1061, 412] on button "Update" at bounding box center [1073, 408] width 58 height 22
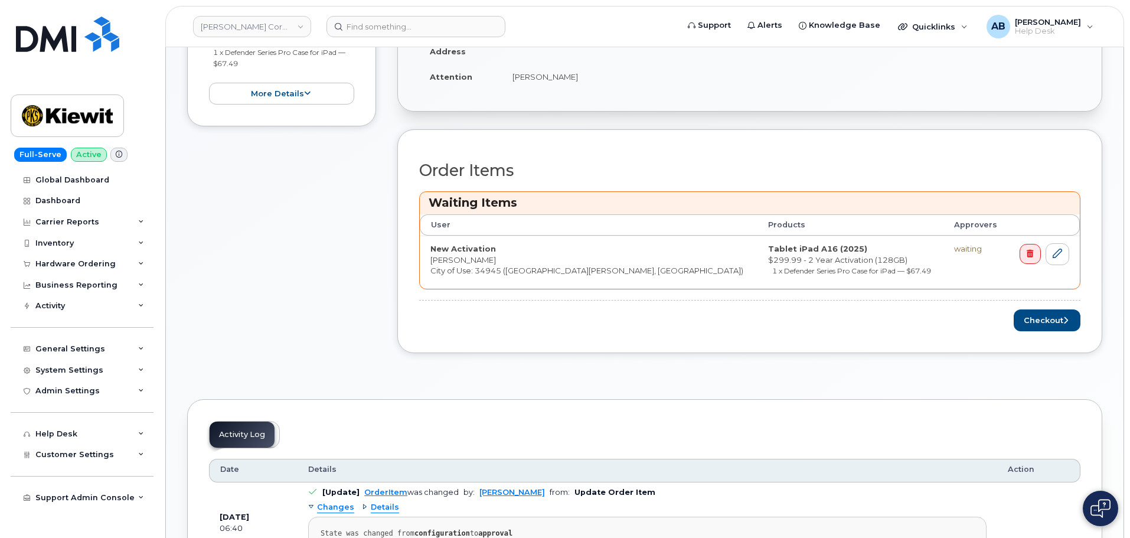
scroll to position [354, 0]
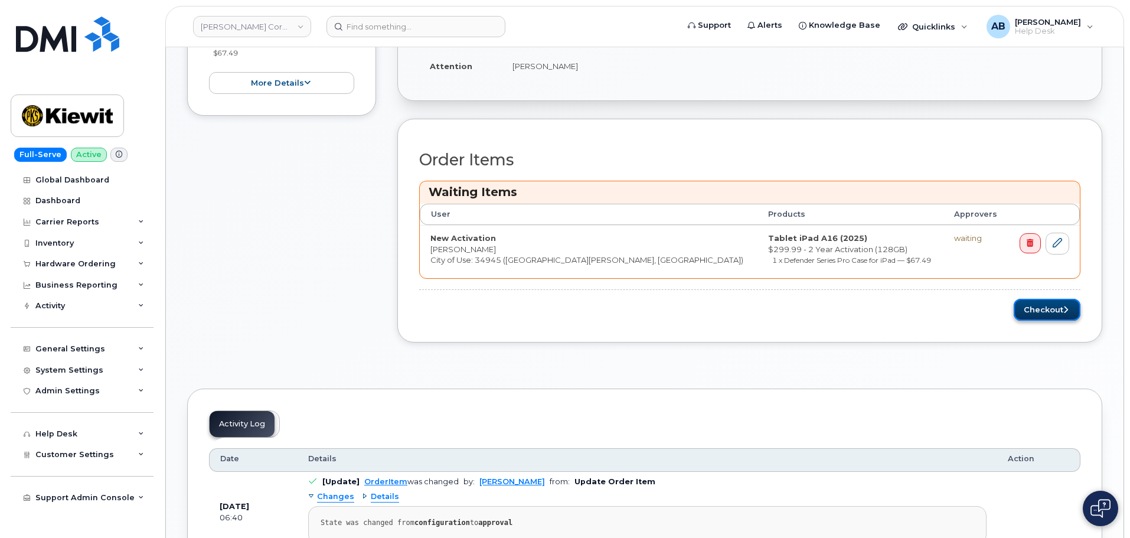
click at [1032, 314] on button "Checkout" at bounding box center [1047, 310] width 67 height 22
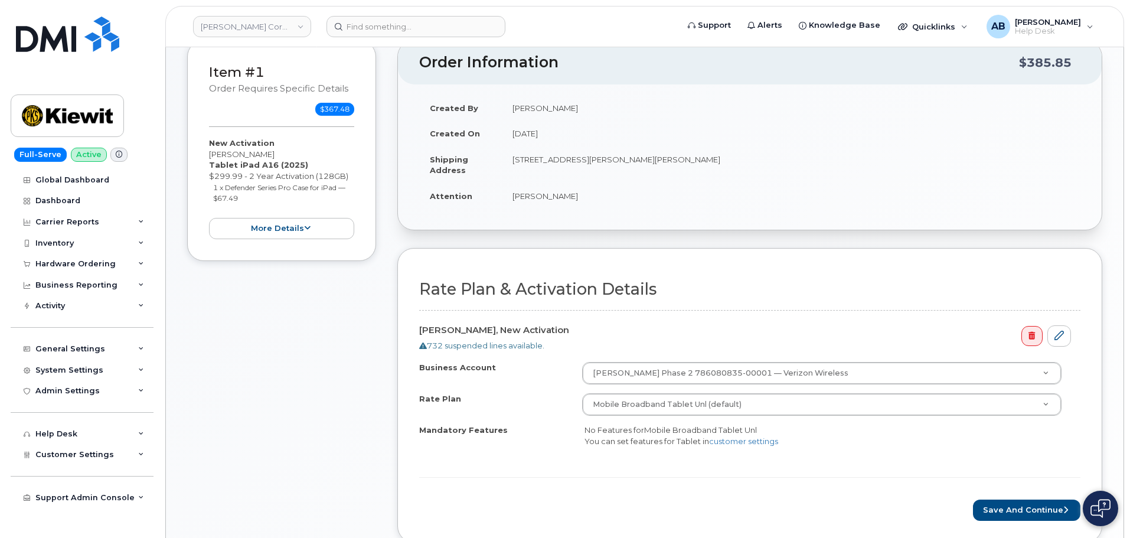
scroll to position [236, 0]
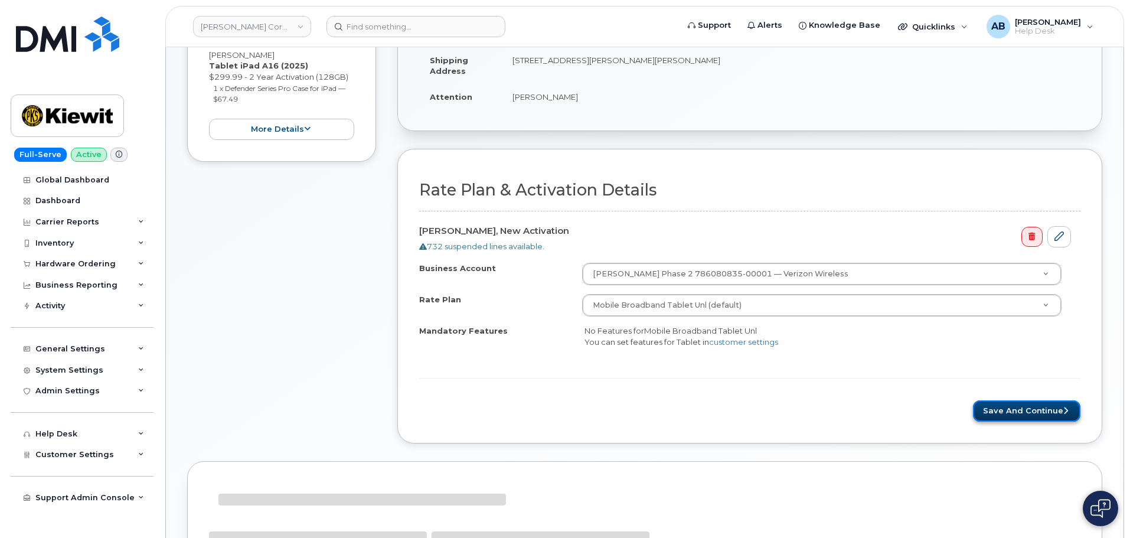
click at [1021, 400] on button "Save and Continue" at bounding box center [1026, 411] width 107 height 22
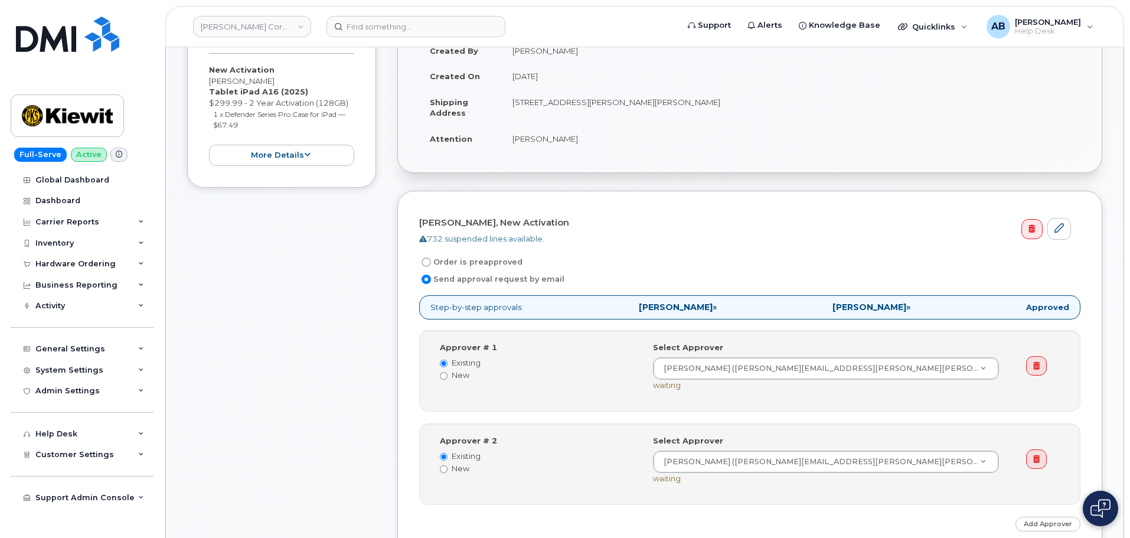
scroll to position [354, 0]
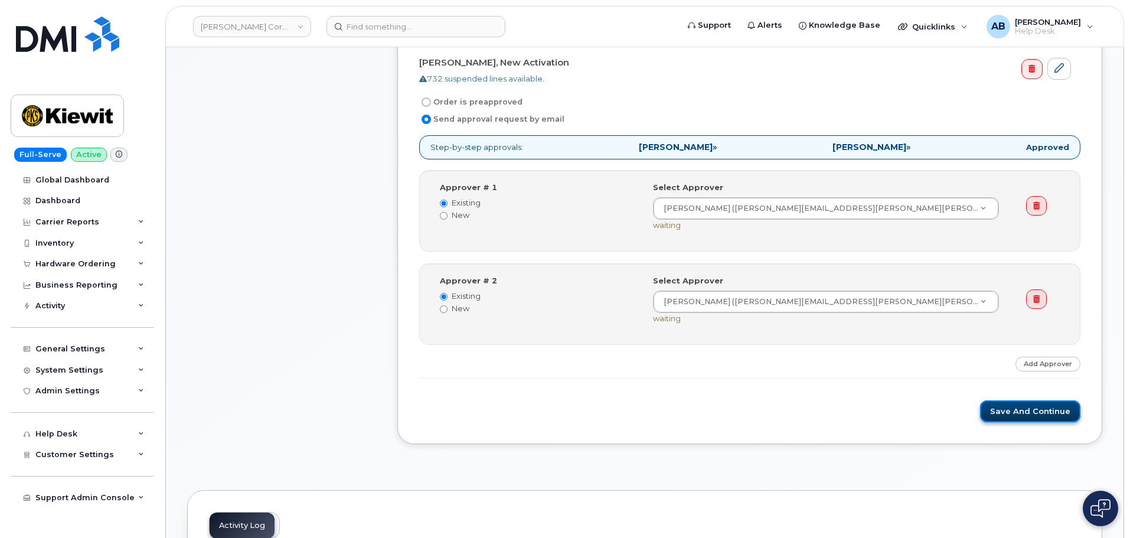
click at [1015, 409] on button "Save and Continue" at bounding box center [1030, 411] width 100 height 22
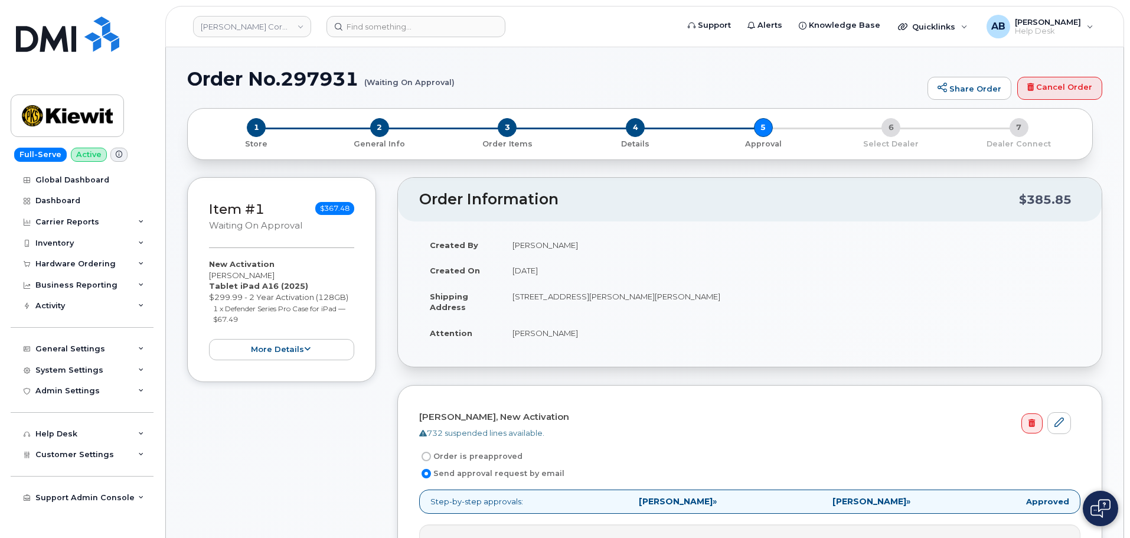
click at [326, 78] on h1 "Order No.297931 (Waiting On Approval)" at bounding box center [554, 78] width 734 height 21
copy h1 "297931"
click at [418, 78] on small "(Waiting On Approval)" at bounding box center [409, 77] width 90 height 18
click at [67, 115] on img at bounding box center [67, 116] width 91 height 34
